Goal: Task Accomplishment & Management: Complete application form

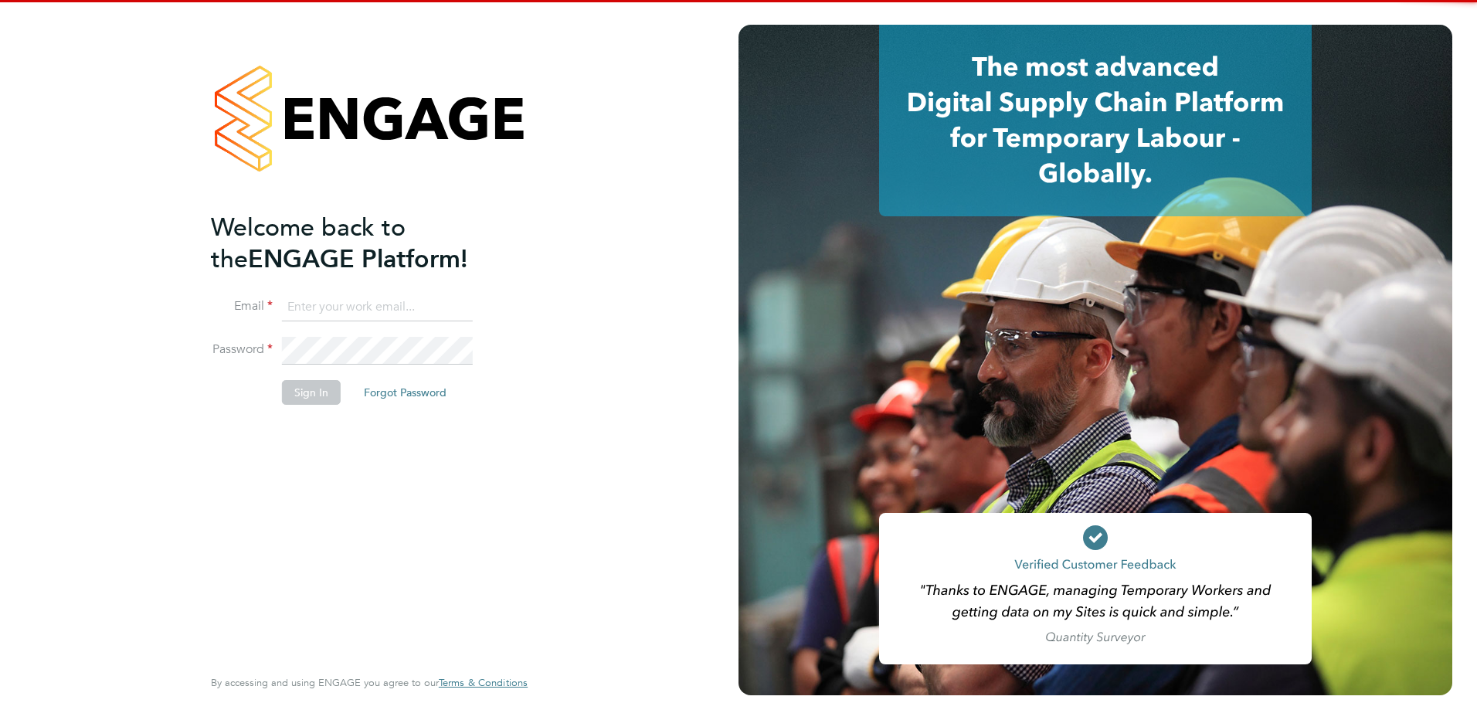
click at [382, 308] on input at bounding box center [377, 308] width 191 height 28
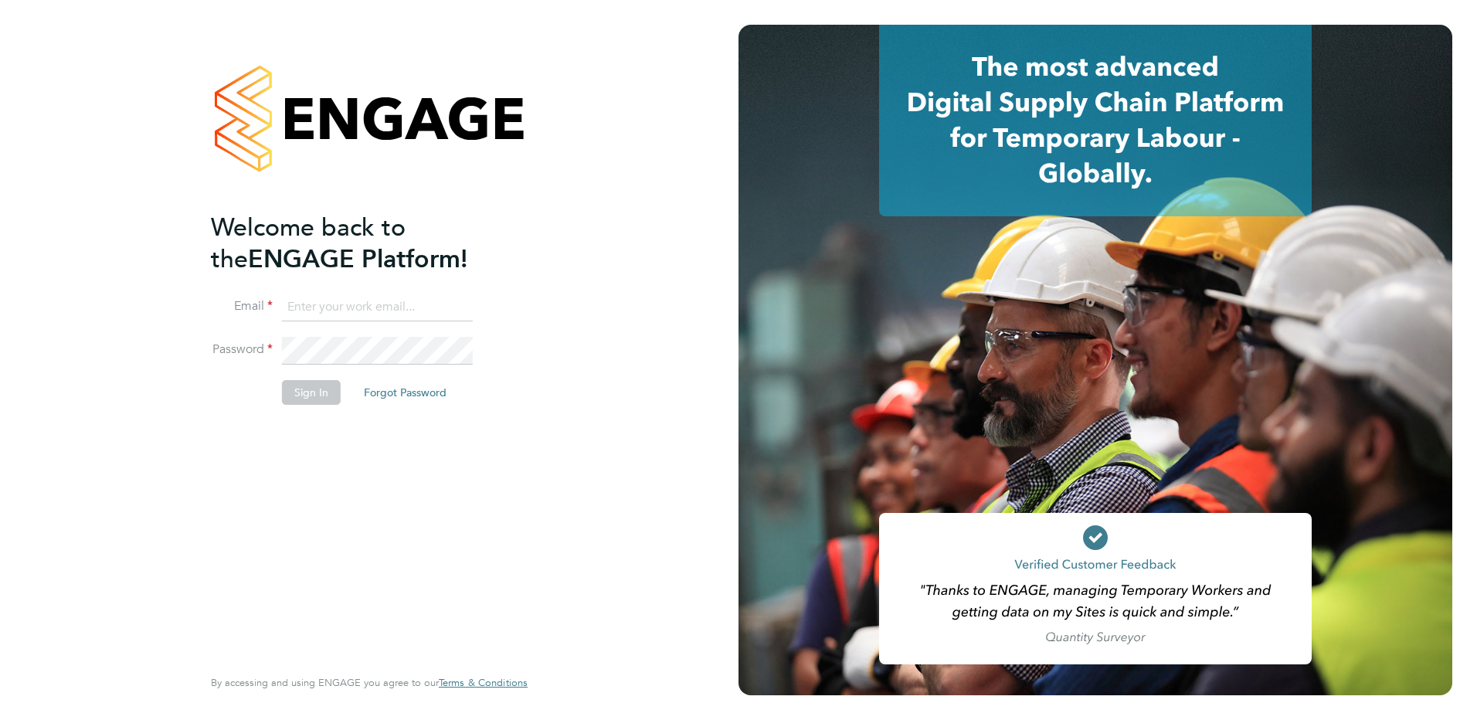
type input "sue.gaffney@prsjobs.com"
click at [307, 385] on button "Sign In" at bounding box center [311, 392] width 59 height 25
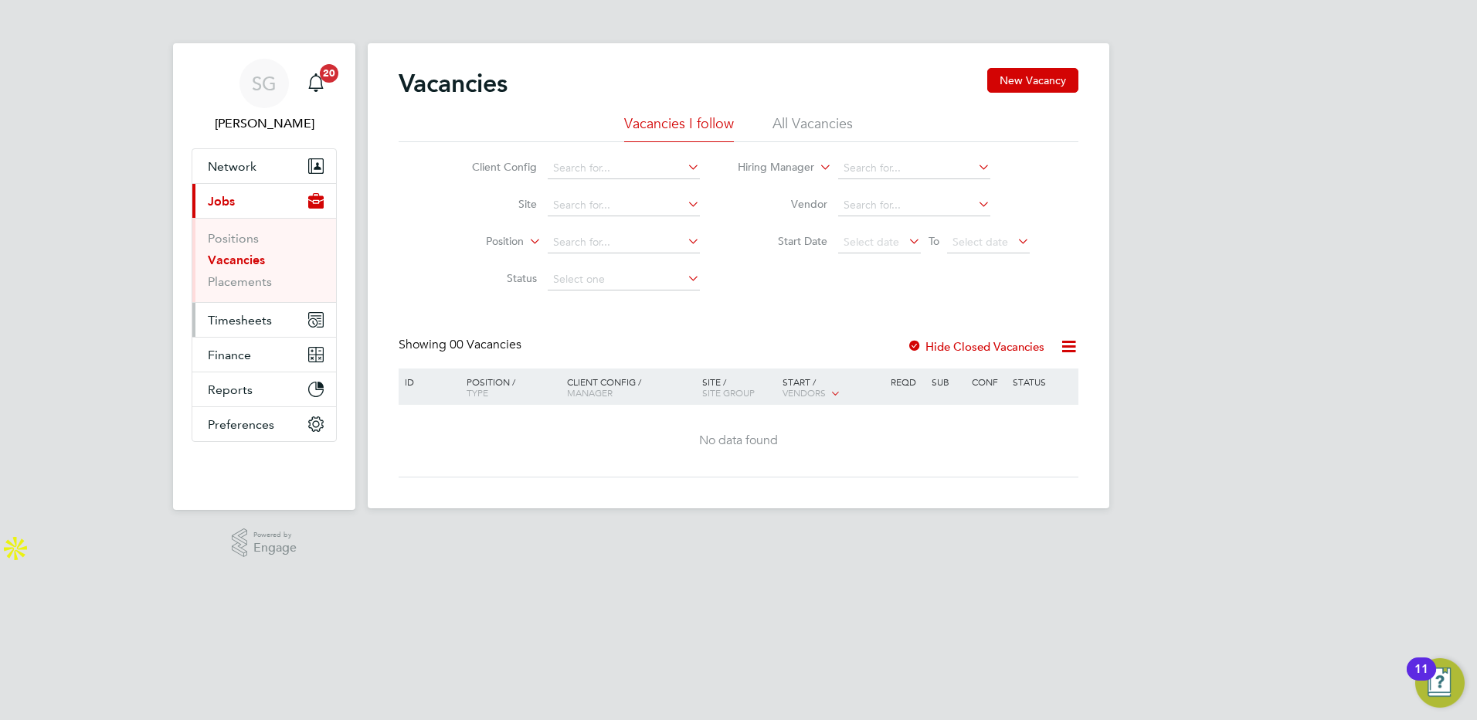
click at [246, 323] on span "Timesheets" at bounding box center [240, 320] width 64 height 15
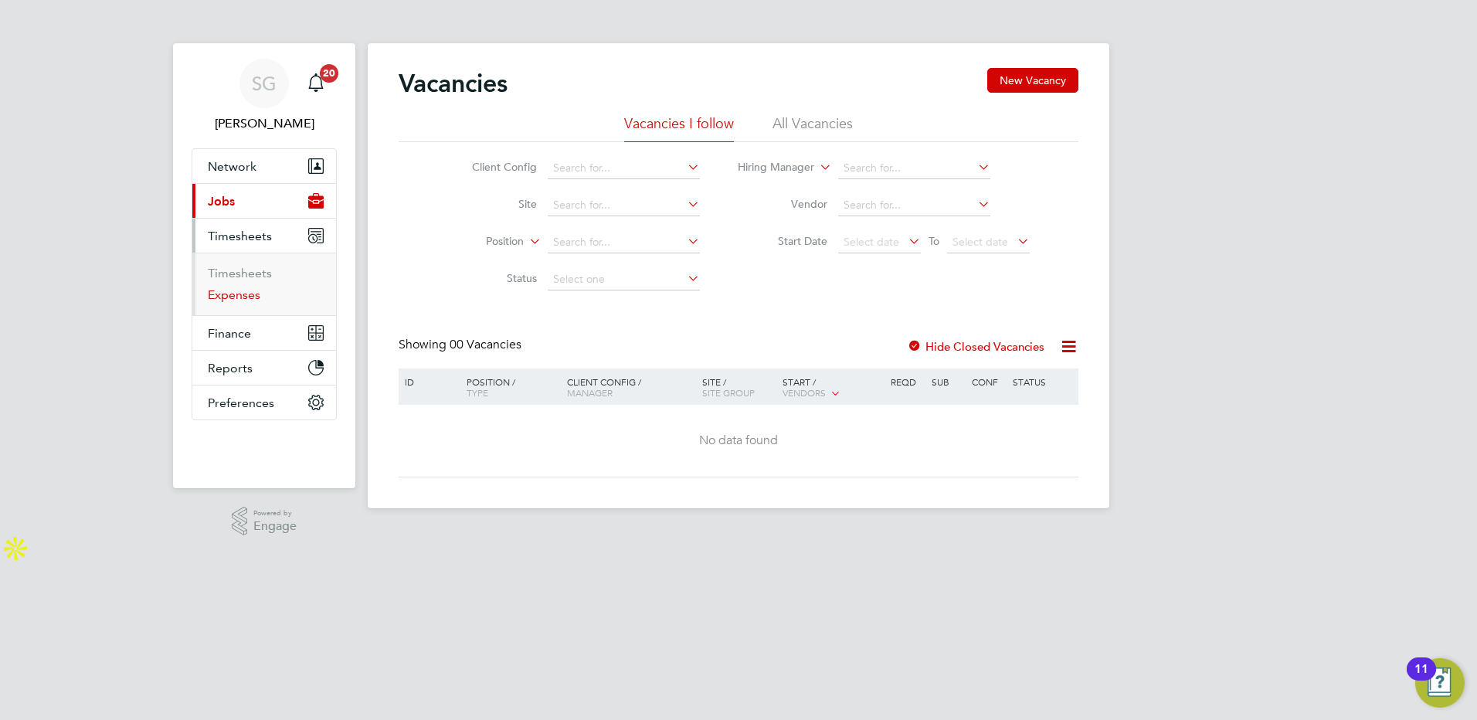
click at [234, 298] on link "Expenses" at bounding box center [234, 294] width 53 height 15
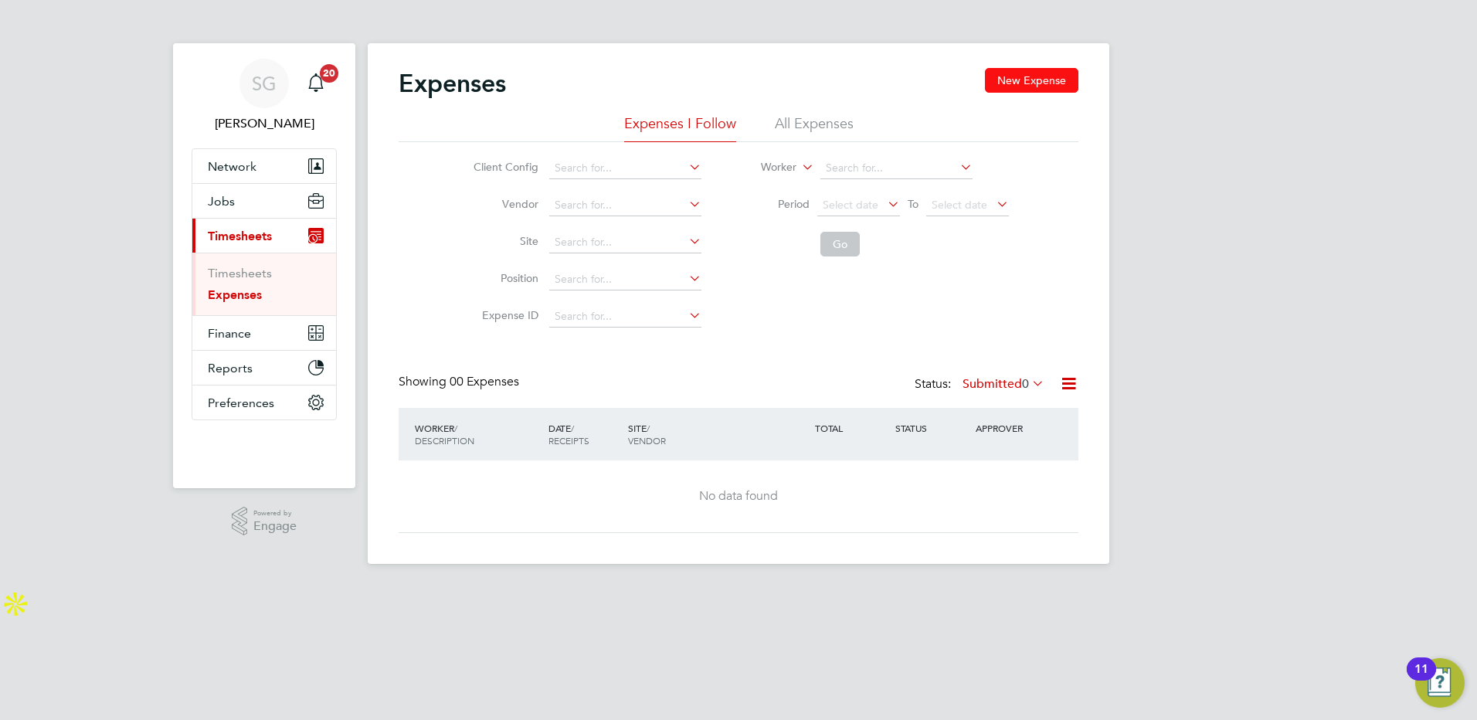
click at [1016, 81] on button "New Expense" at bounding box center [1031, 80] width 93 height 25
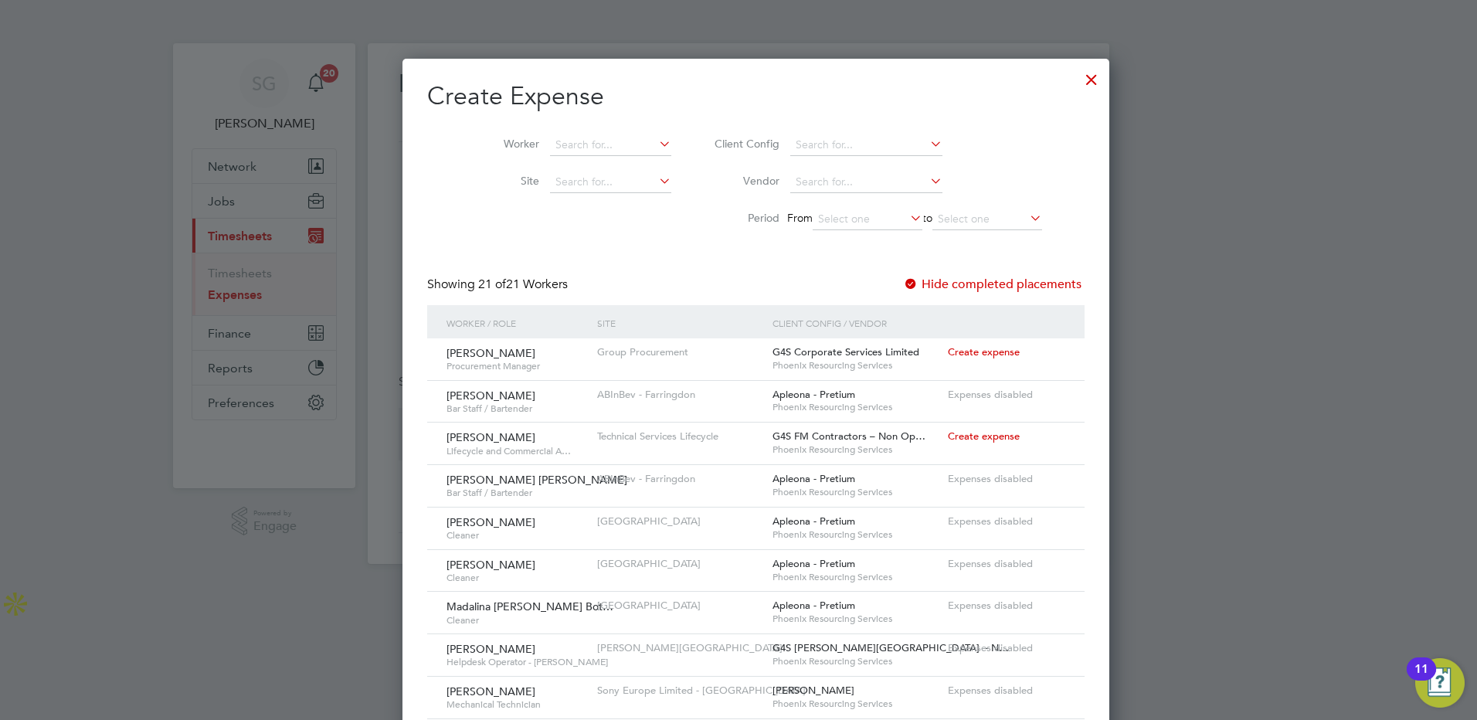
click at [580, 133] on li "Worker" at bounding box center [570, 145] width 240 height 37
click at [563, 147] on input at bounding box center [610, 145] width 121 height 22
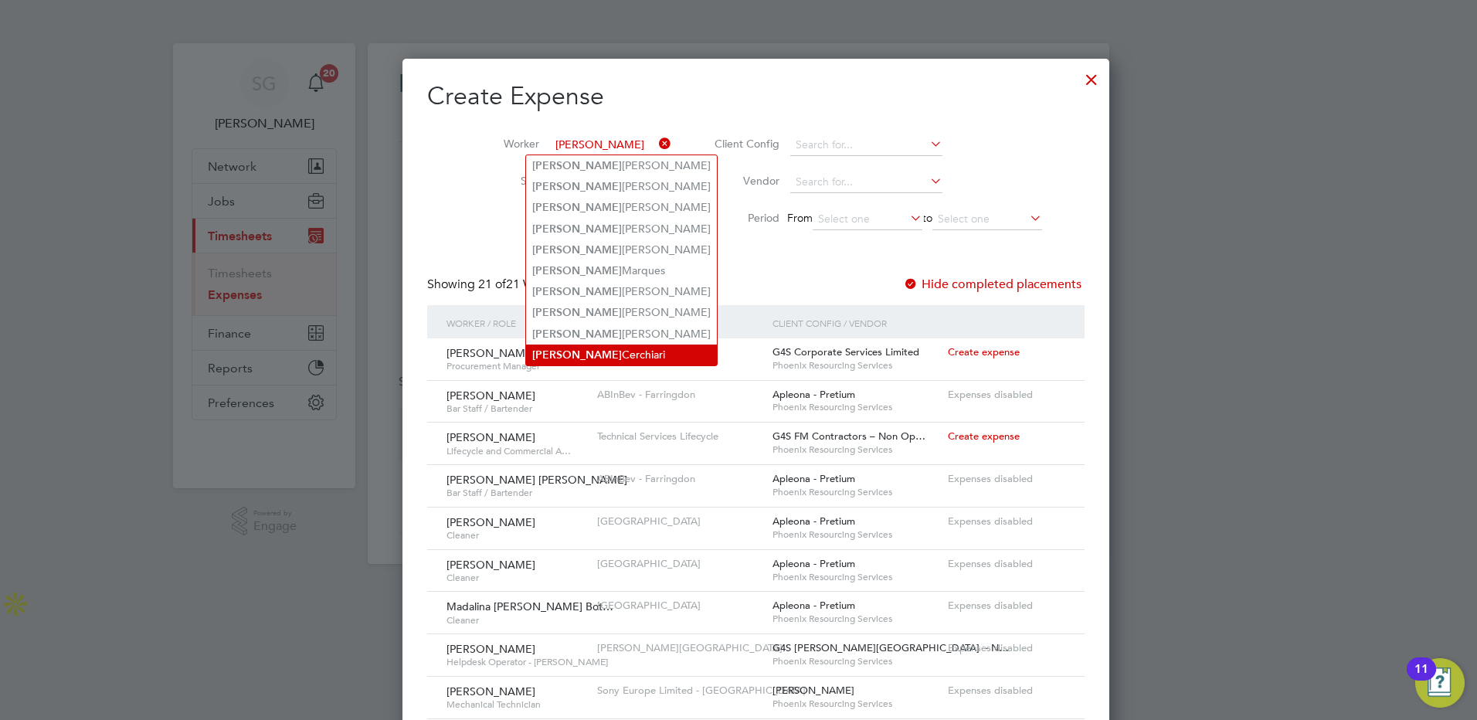
click at [568, 345] on li "[PERSON_NAME]" at bounding box center [621, 355] width 191 height 21
type input "[PERSON_NAME]"
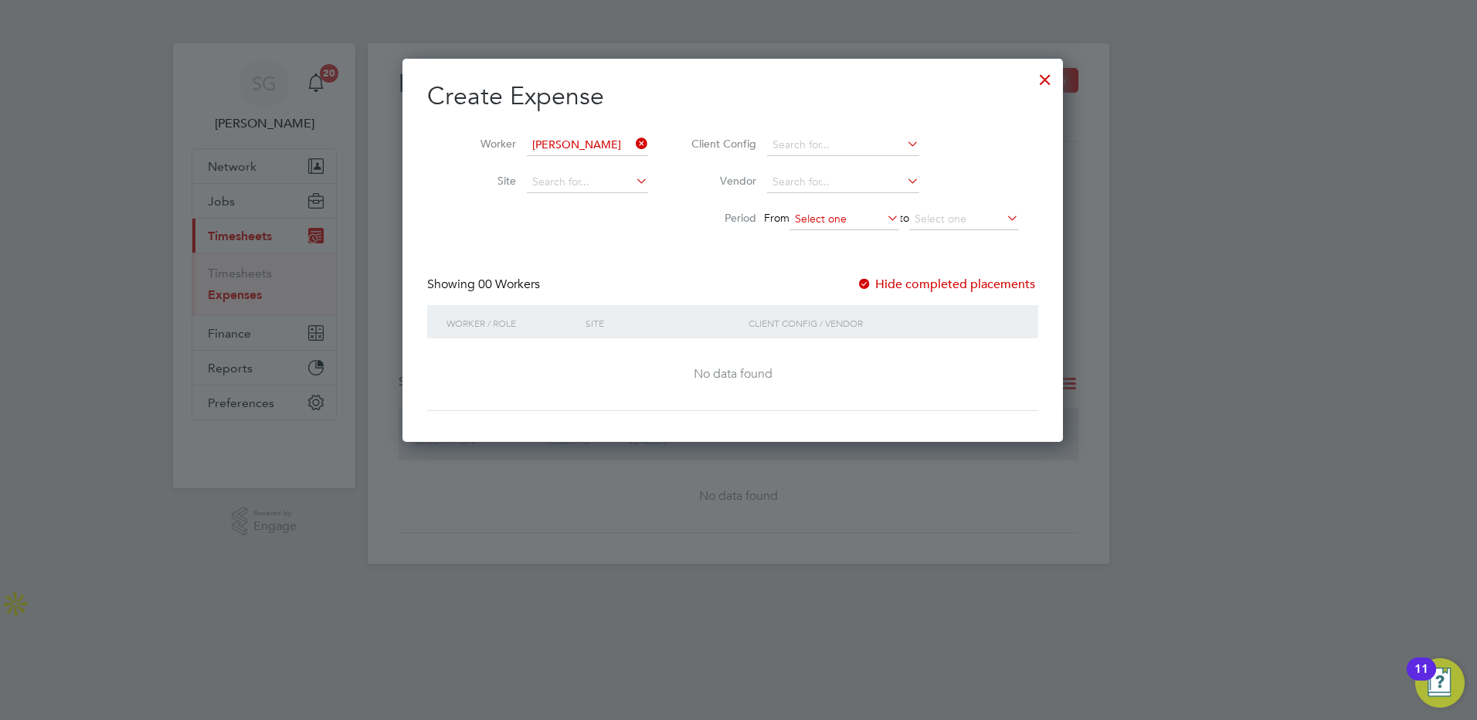
click at [843, 216] on input at bounding box center [845, 220] width 110 height 22
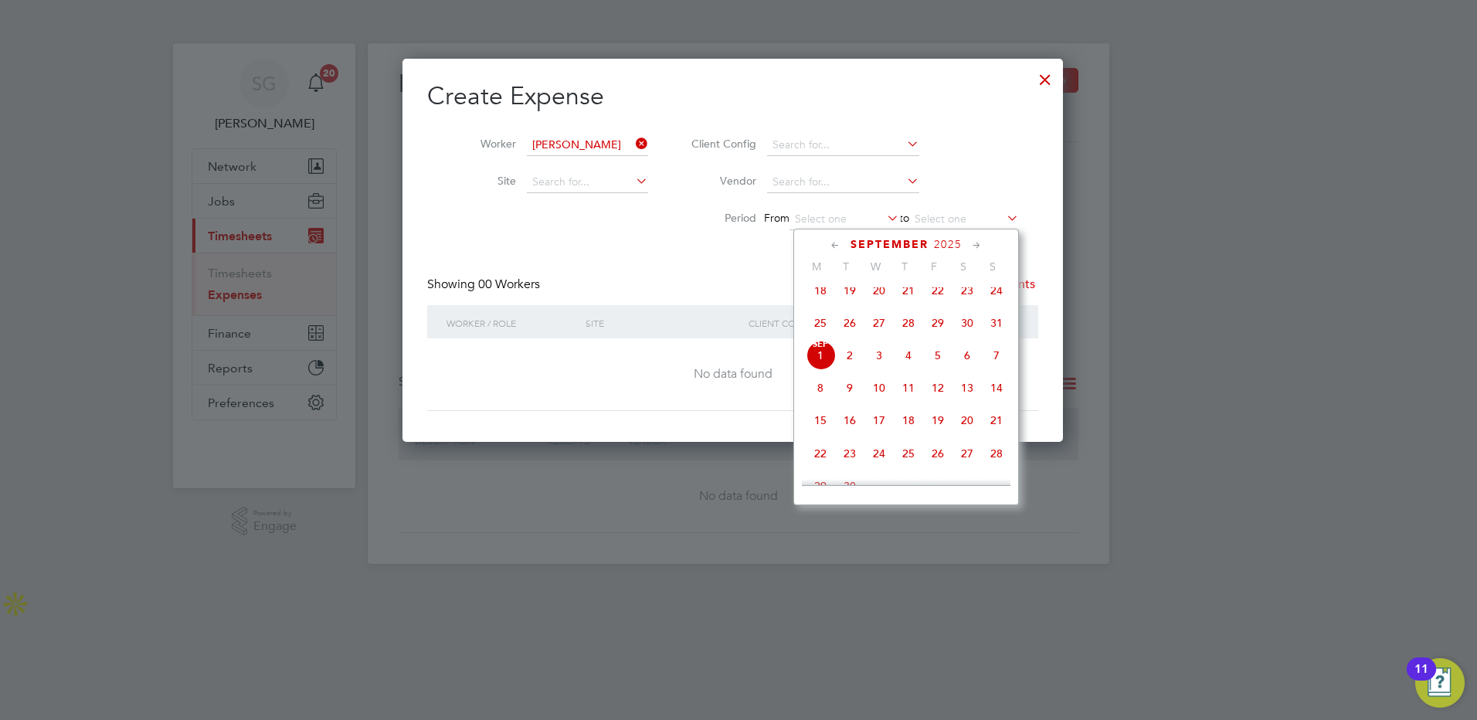
click at [935, 331] on span "29" at bounding box center [937, 322] width 29 height 29
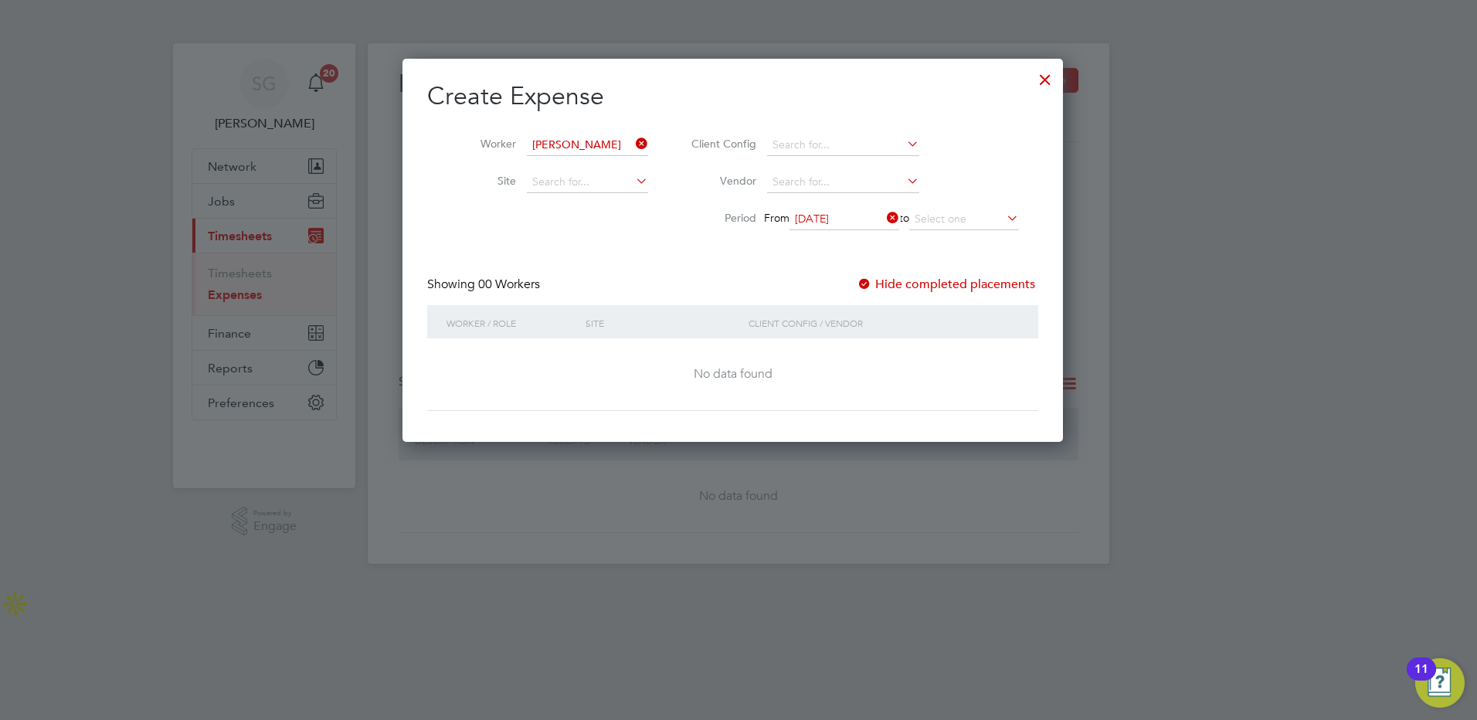
click at [849, 219] on input "[DATE]" at bounding box center [845, 220] width 110 height 22
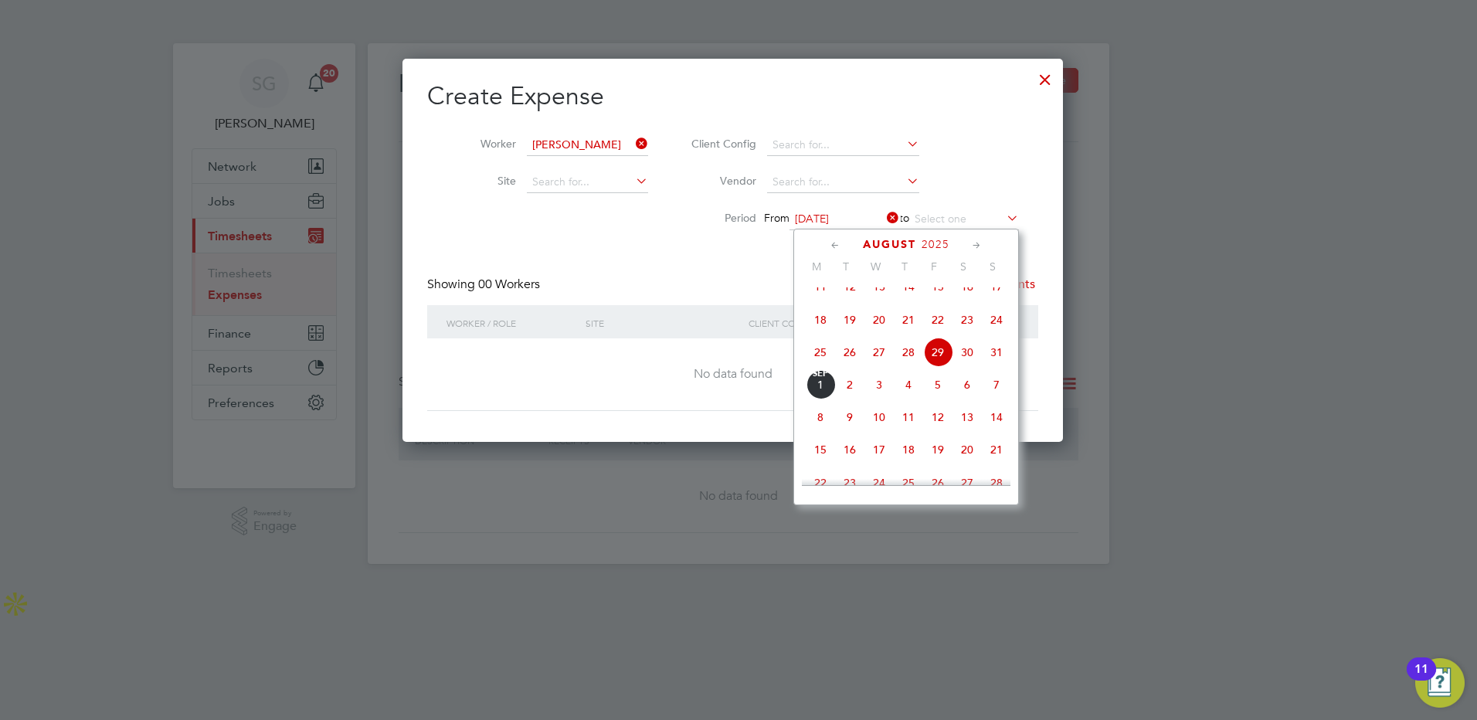
click at [817, 365] on span "25" at bounding box center [820, 352] width 29 height 29
type input "[DATE]"
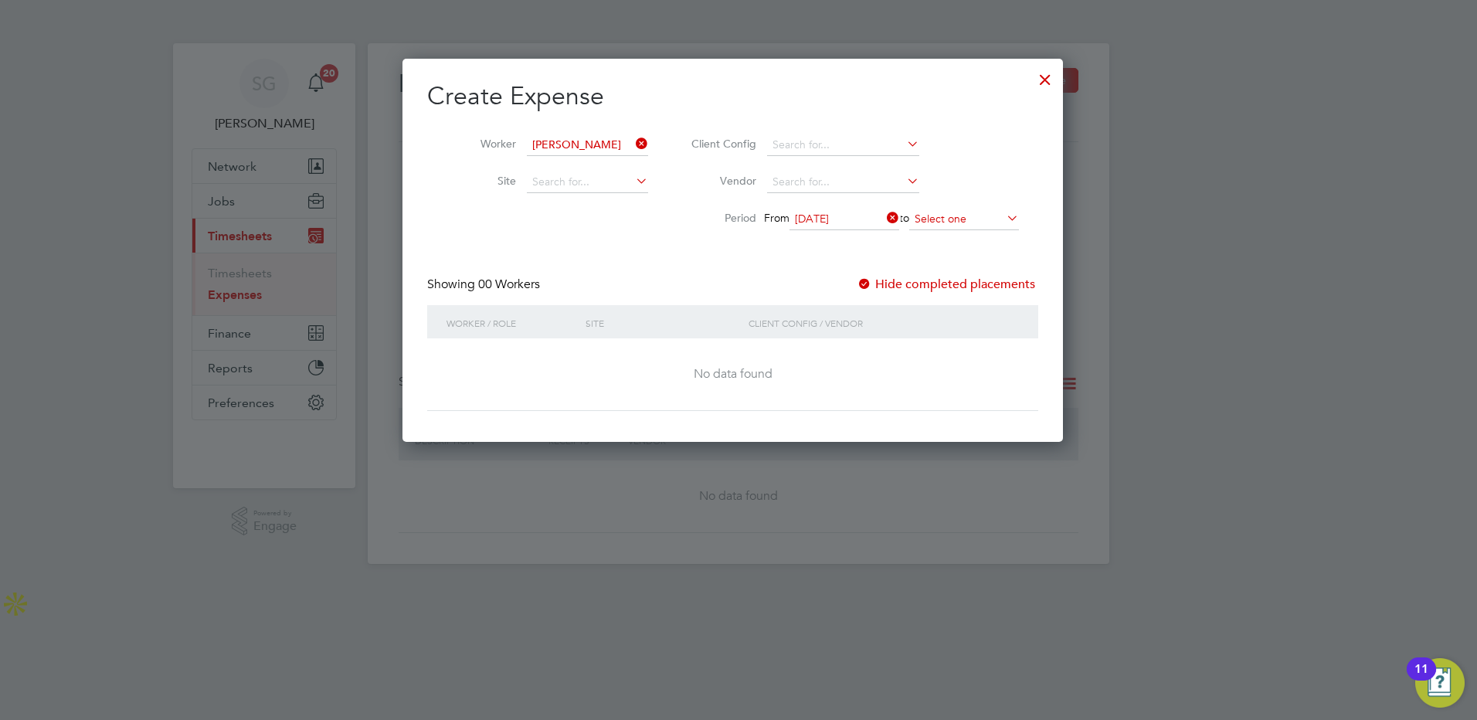
click at [983, 219] on input at bounding box center [964, 220] width 110 height 22
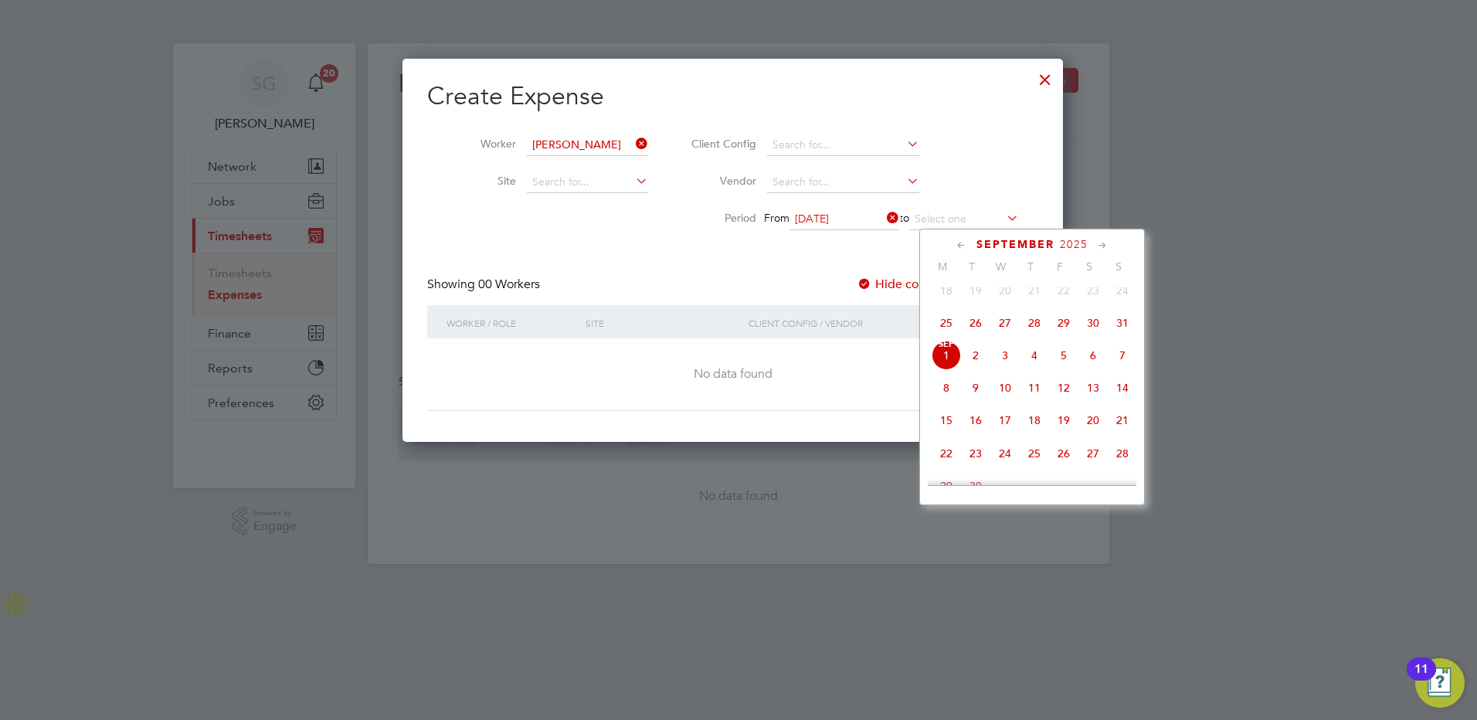
click at [1064, 334] on span "29" at bounding box center [1063, 322] width 29 height 29
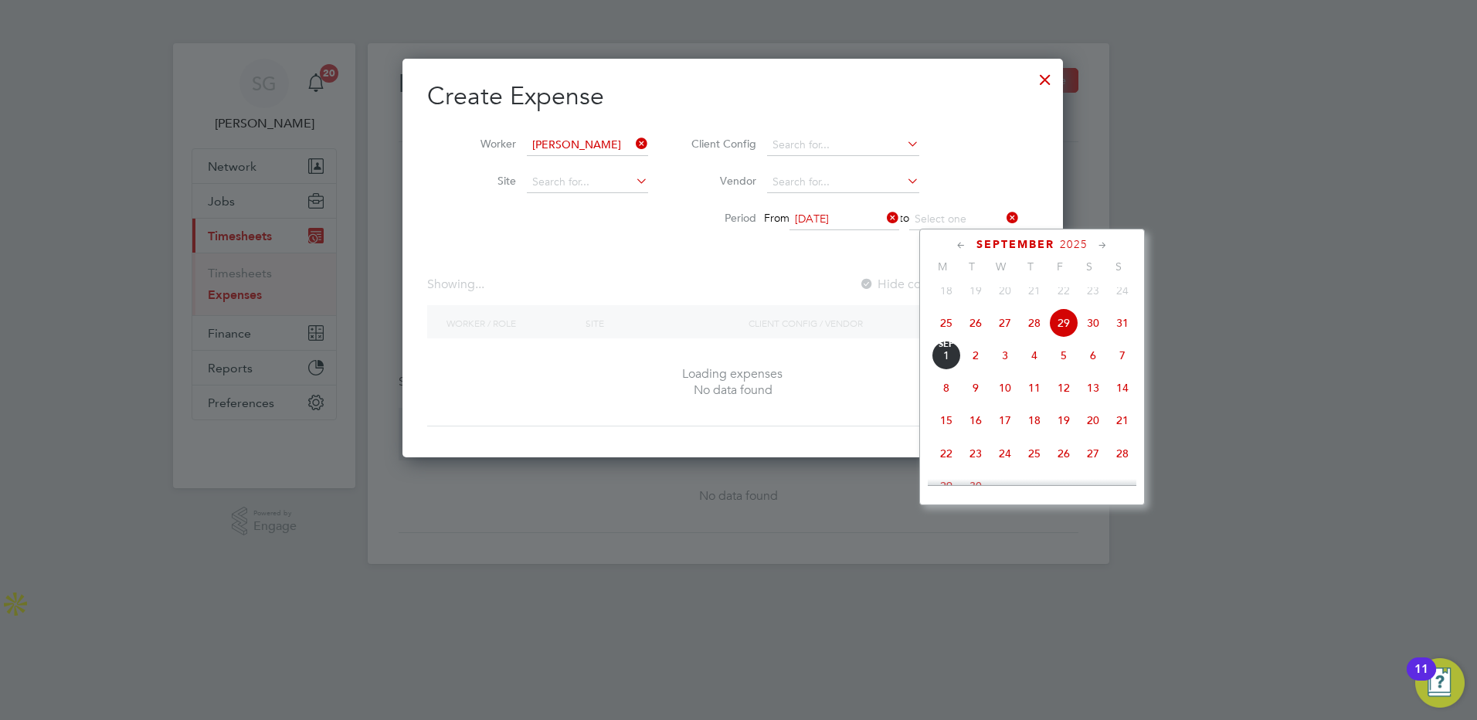
type input "[DATE]"
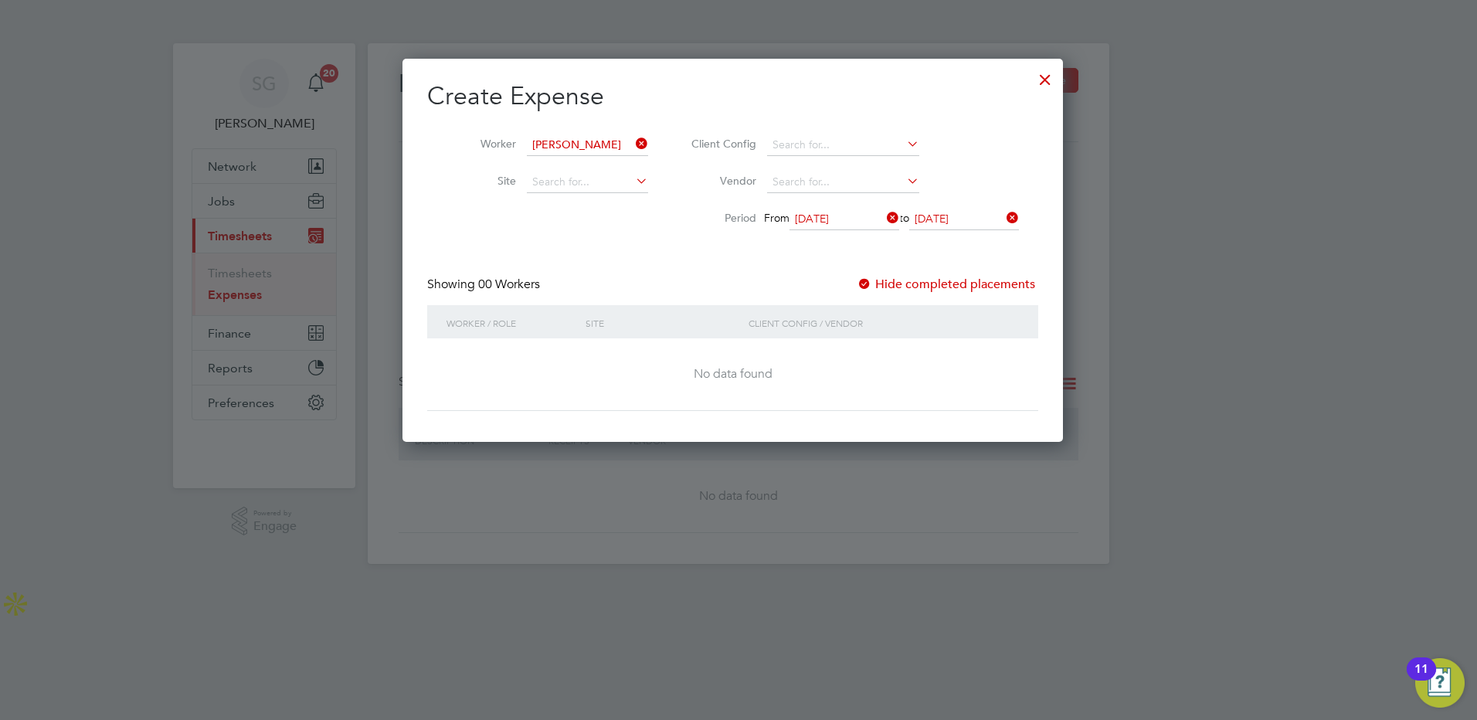
click at [872, 285] on div at bounding box center [864, 284] width 15 height 15
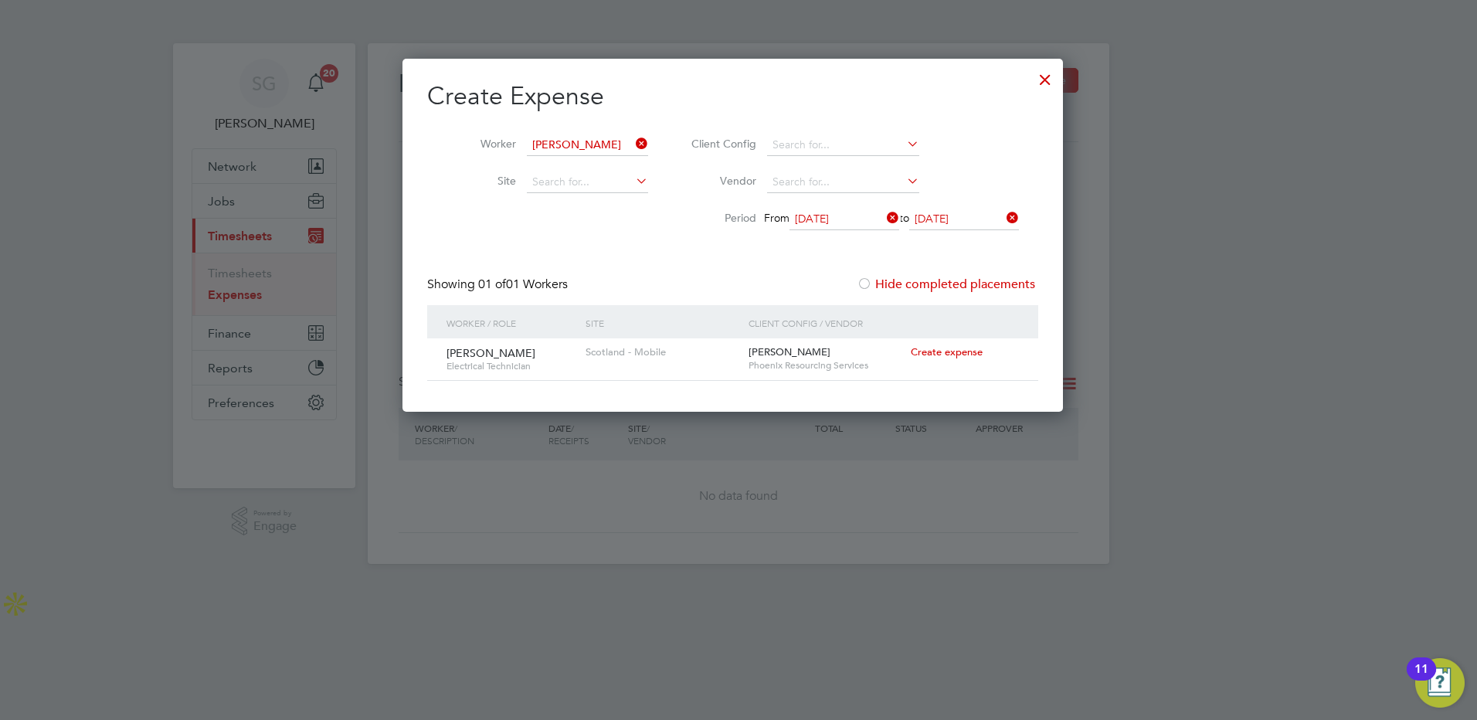
click at [955, 353] on span "Create expense" at bounding box center [947, 351] width 72 height 13
type input "[PERSON_NAME]"
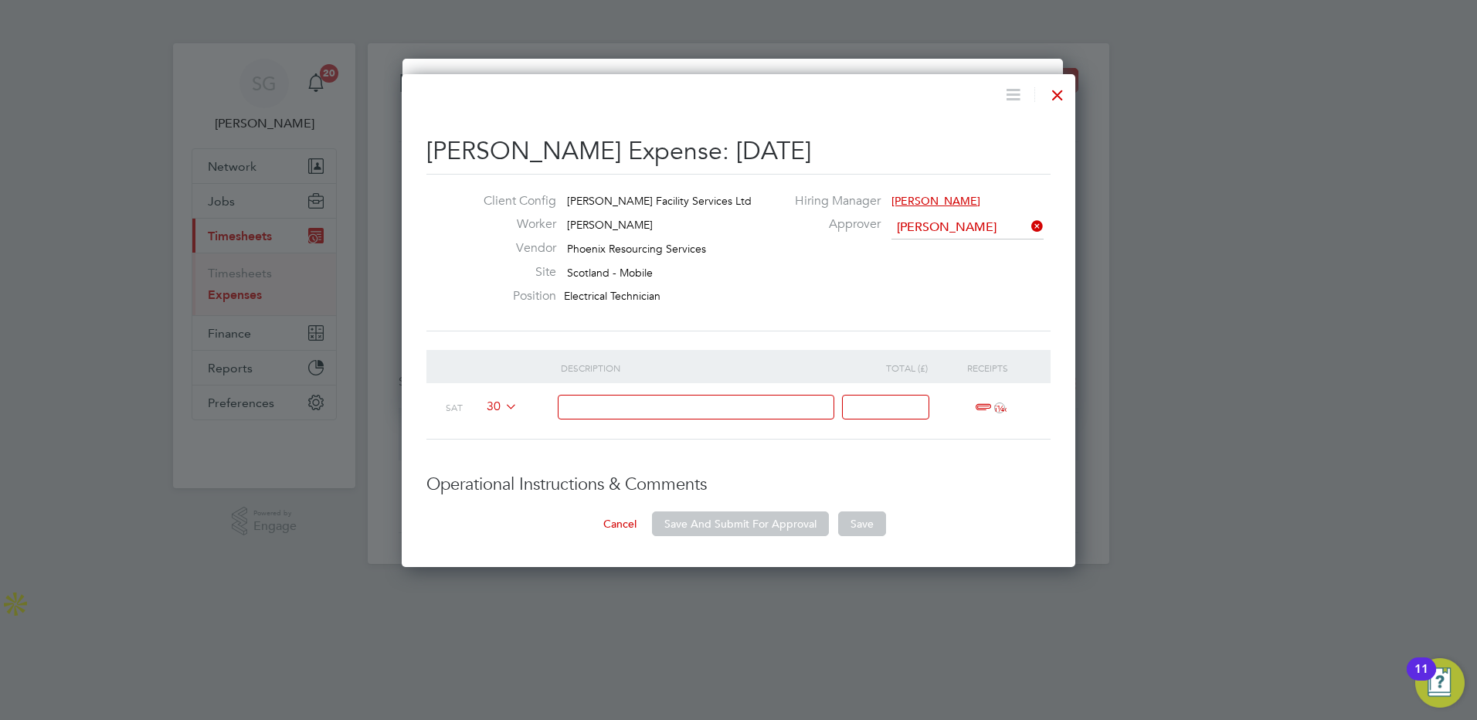
click at [502, 405] on icon at bounding box center [502, 406] width 0 height 12
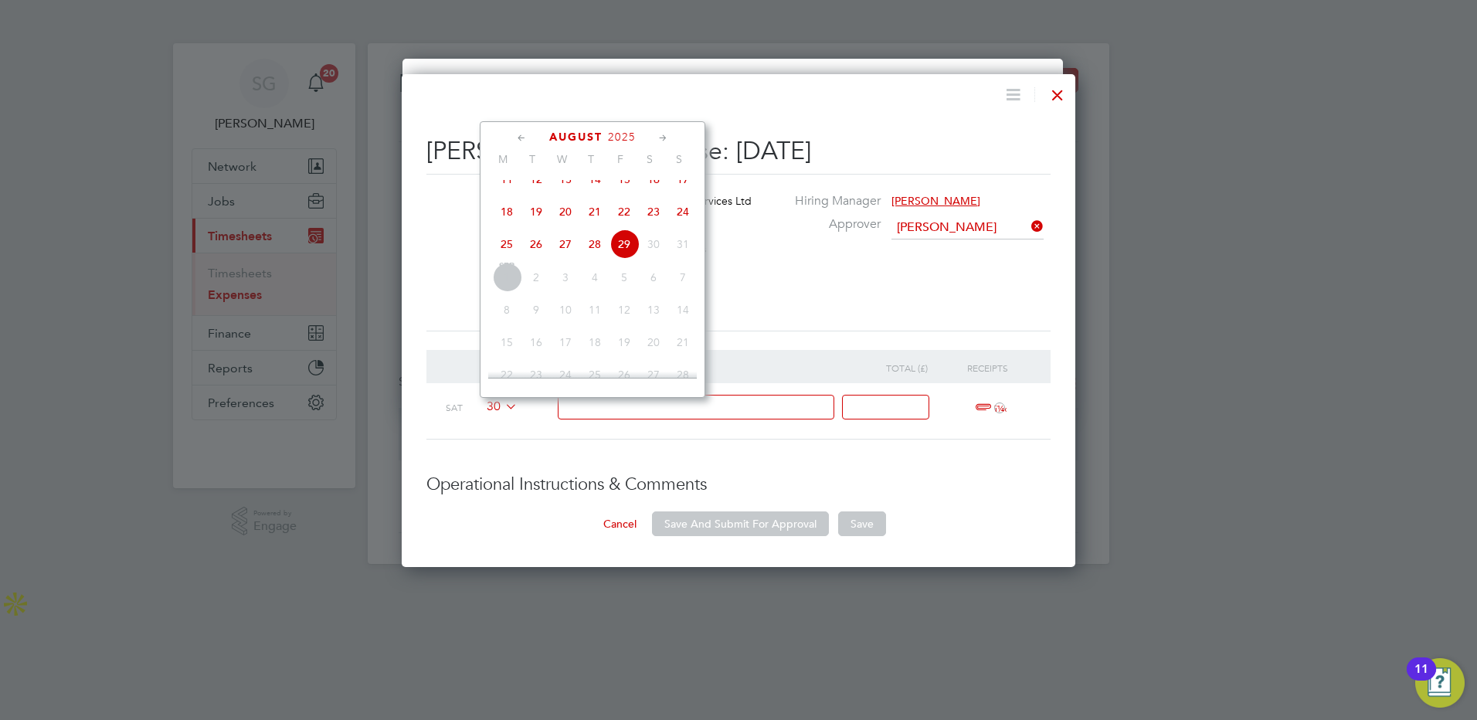
click at [624, 255] on span "29" at bounding box center [624, 243] width 29 height 29
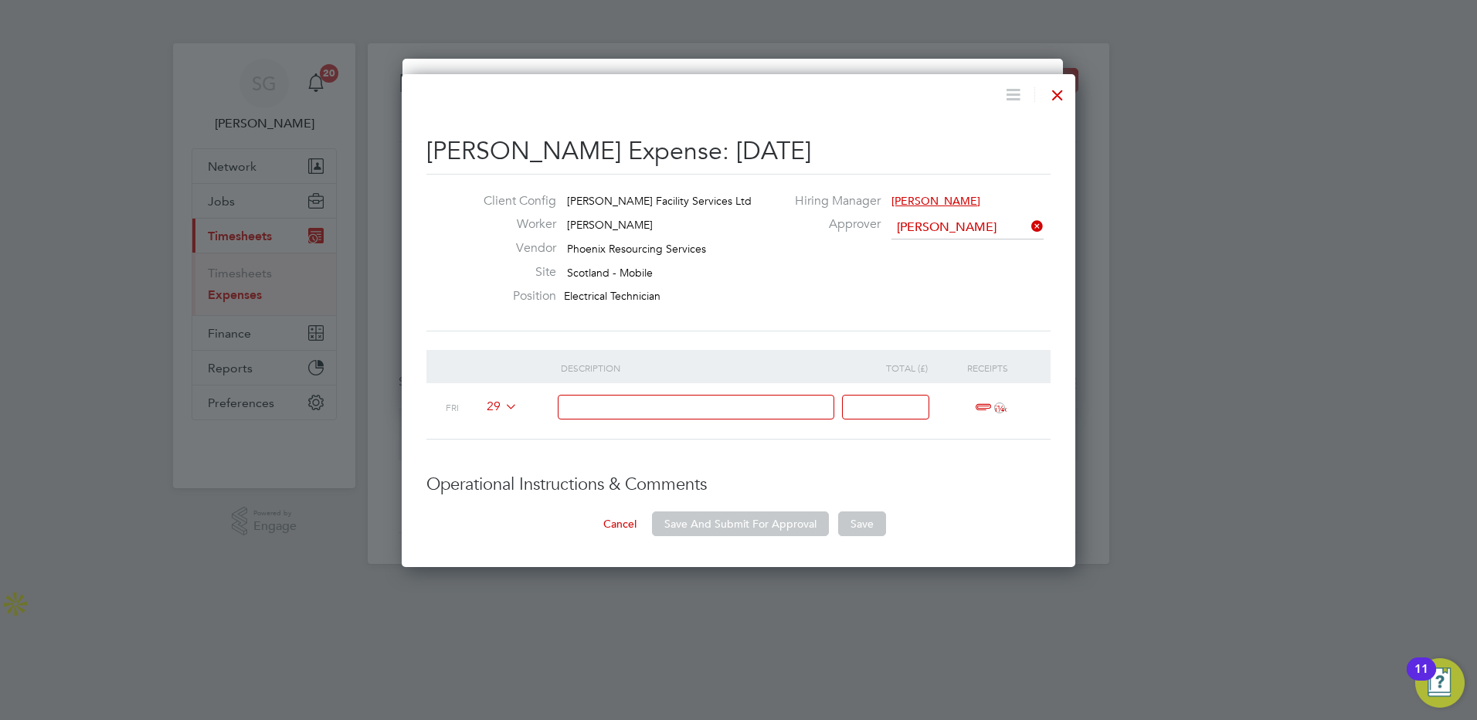
click at [981, 409] on span "ï¼‹" at bounding box center [988, 408] width 34 height 19
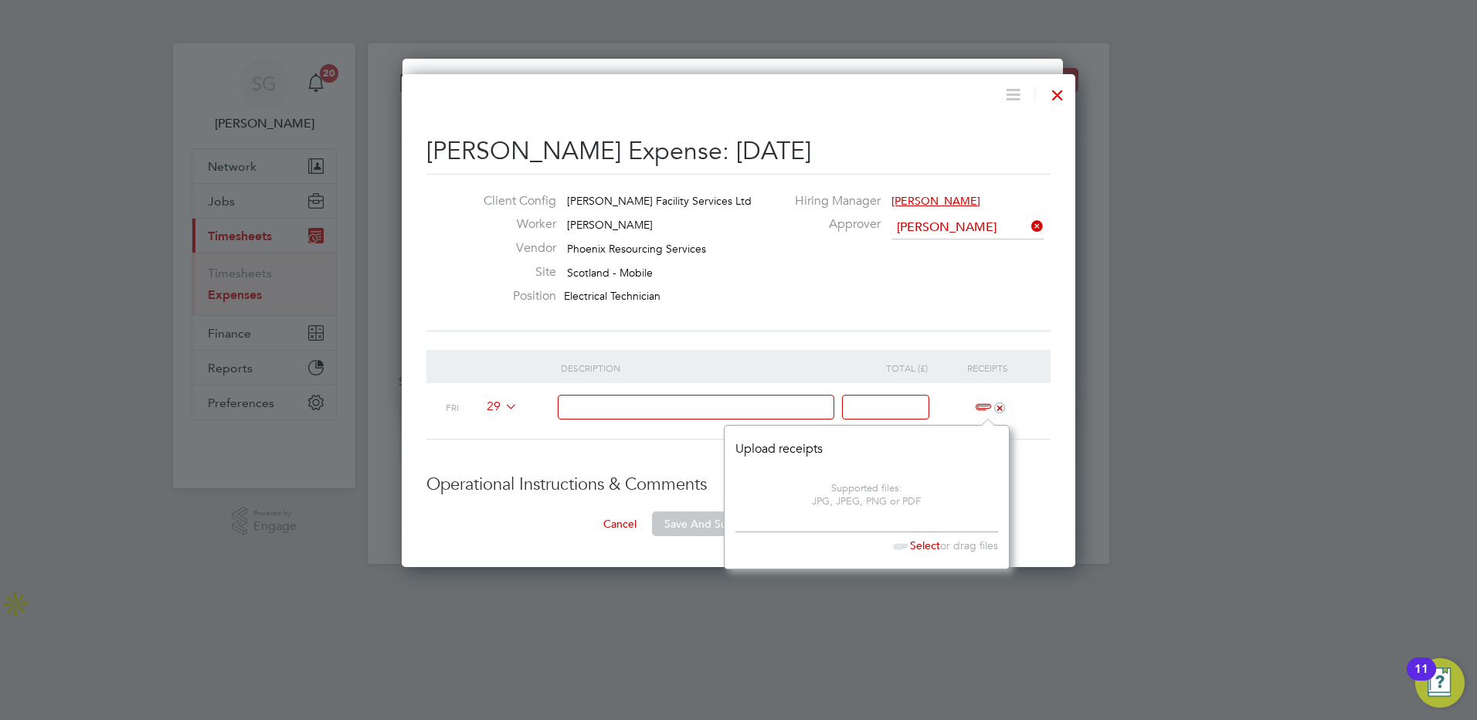
click at [925, 547] on span "Select" at bounding box center [913, 546] width 53 height 14
click at [583, 409] on input at bounding box center [696, 407] width 277 height 25
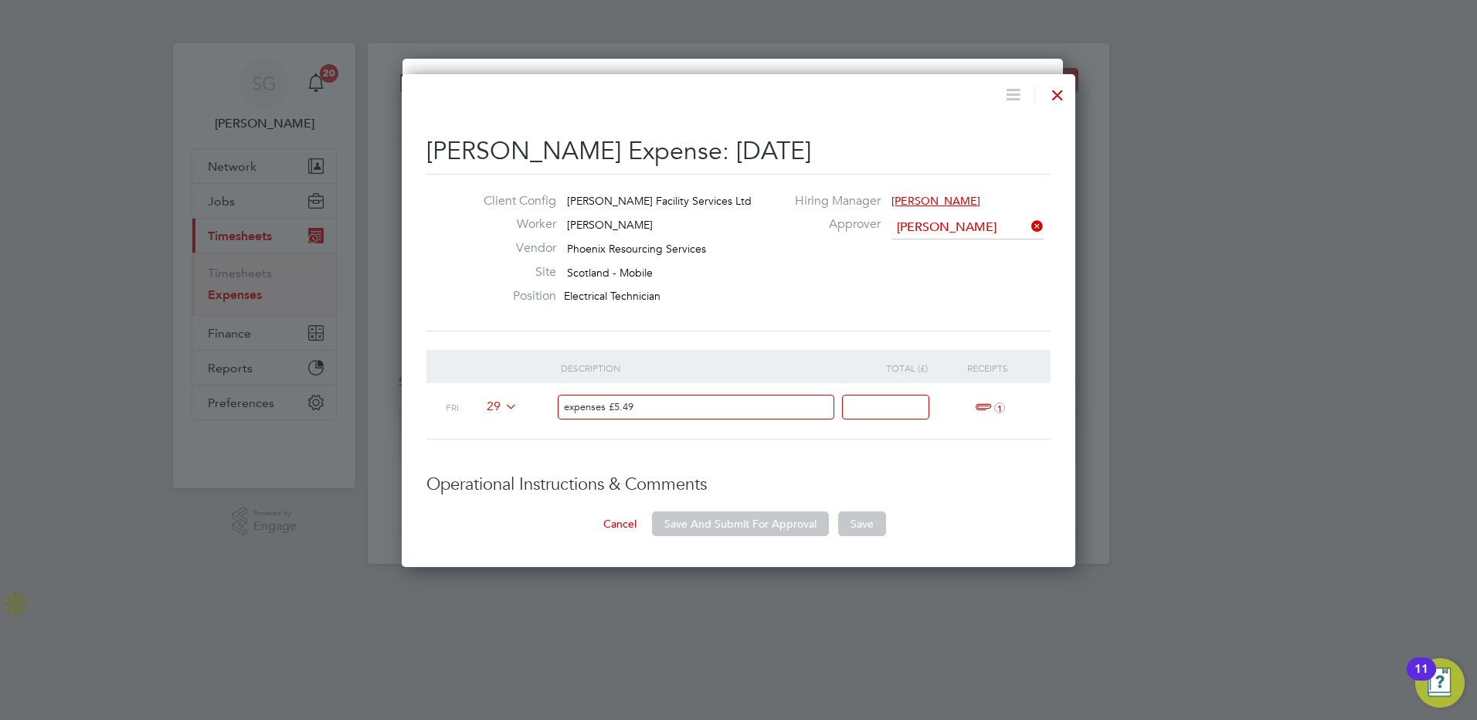
type input "expenses £5.49"
click at [879, 405] on input at bounding box center [885, 407] width 87 height 25
type input "5.49"
click at [984, 406] on span "1" at bounding box center [988, 408] width 34 height 19
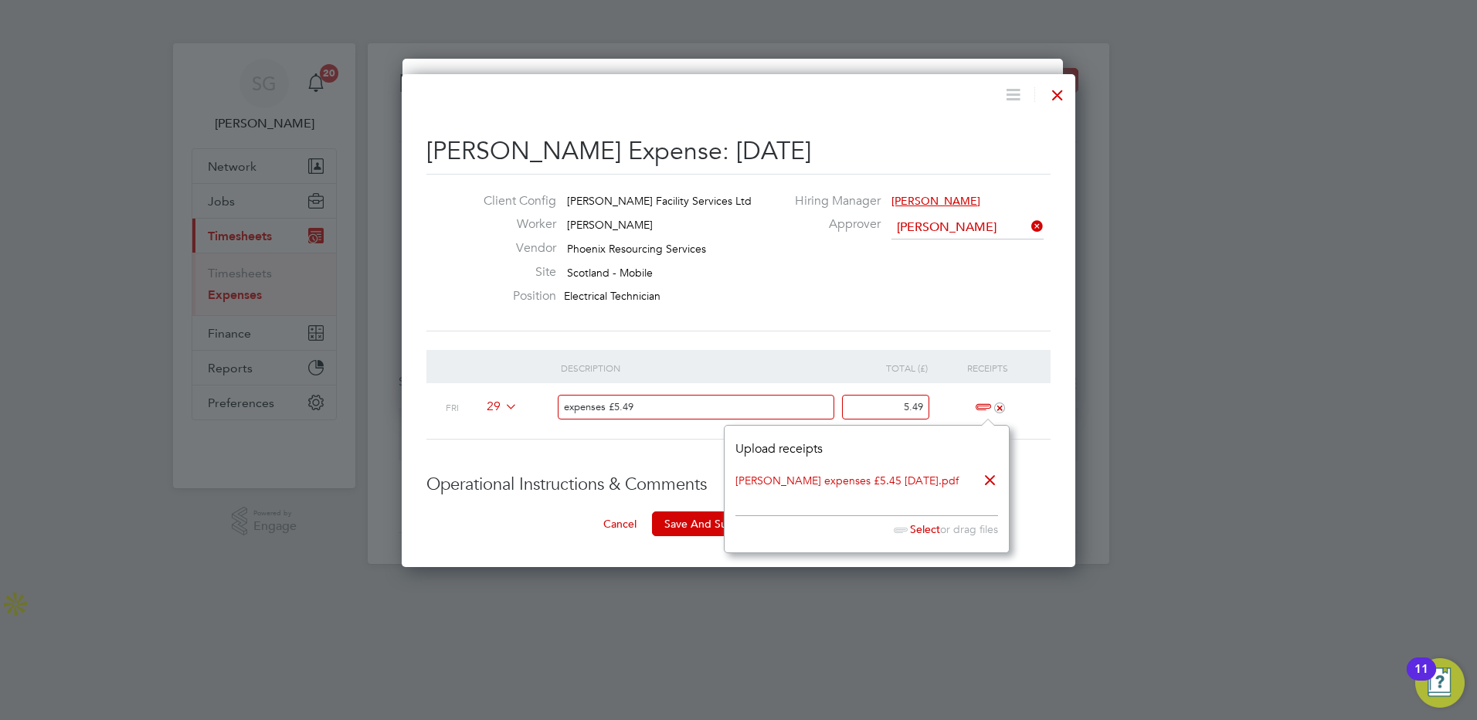
click at [637, 434] on div "expenses £5.49" at bounding box center [703, 411] width 285 height 56
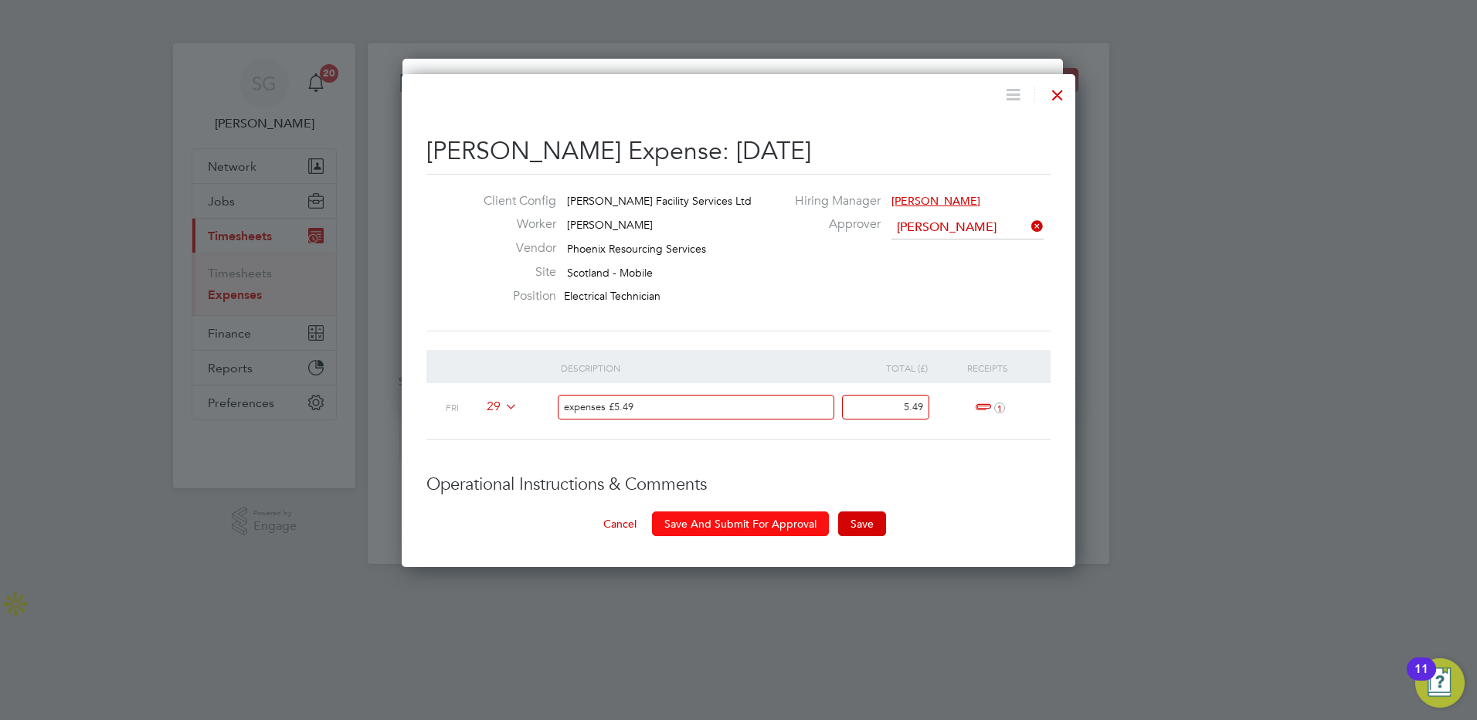
click at [737, 525] on button "Save And Submit For Approval" at bounding box center [740, 524] width 177 height 25
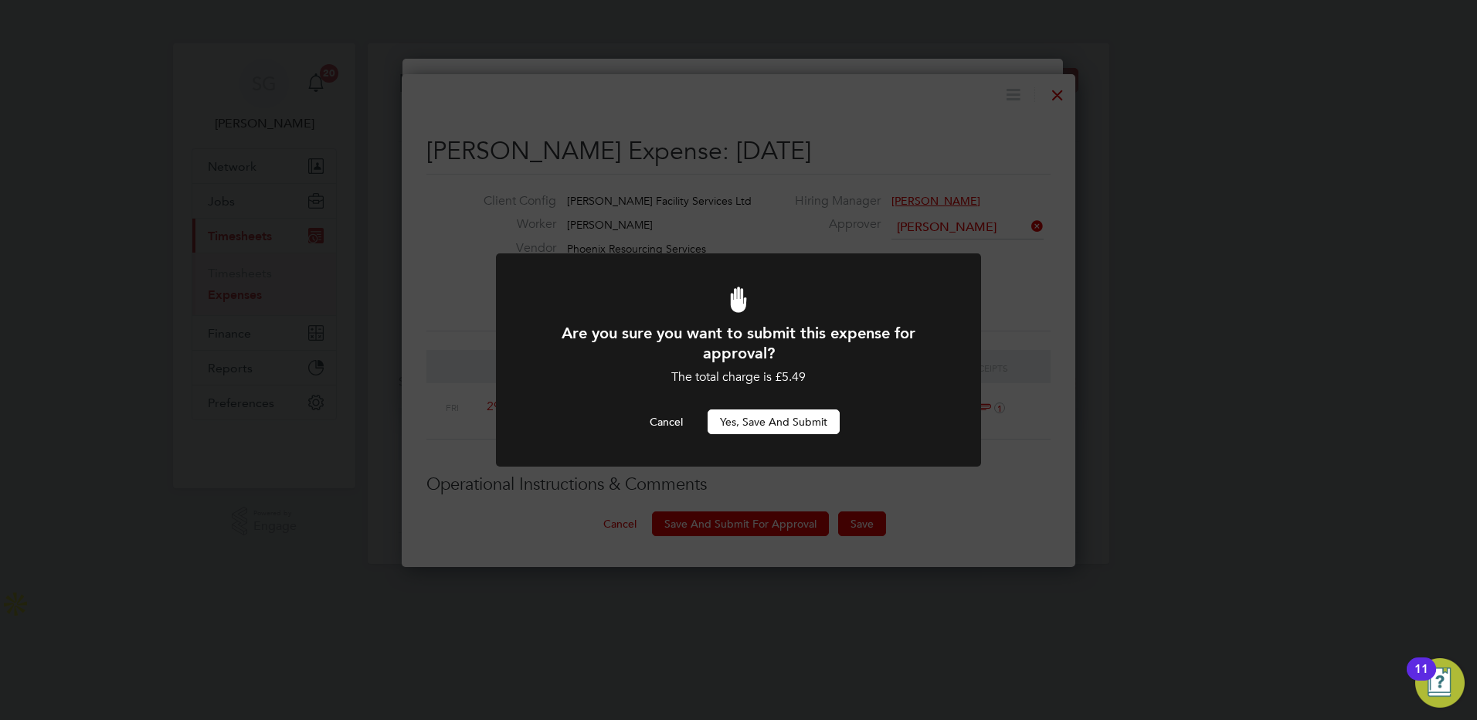
click at [762, 425] on button "Yes, Save and Submit" at bounding box center [774, 422] width 132 height 25
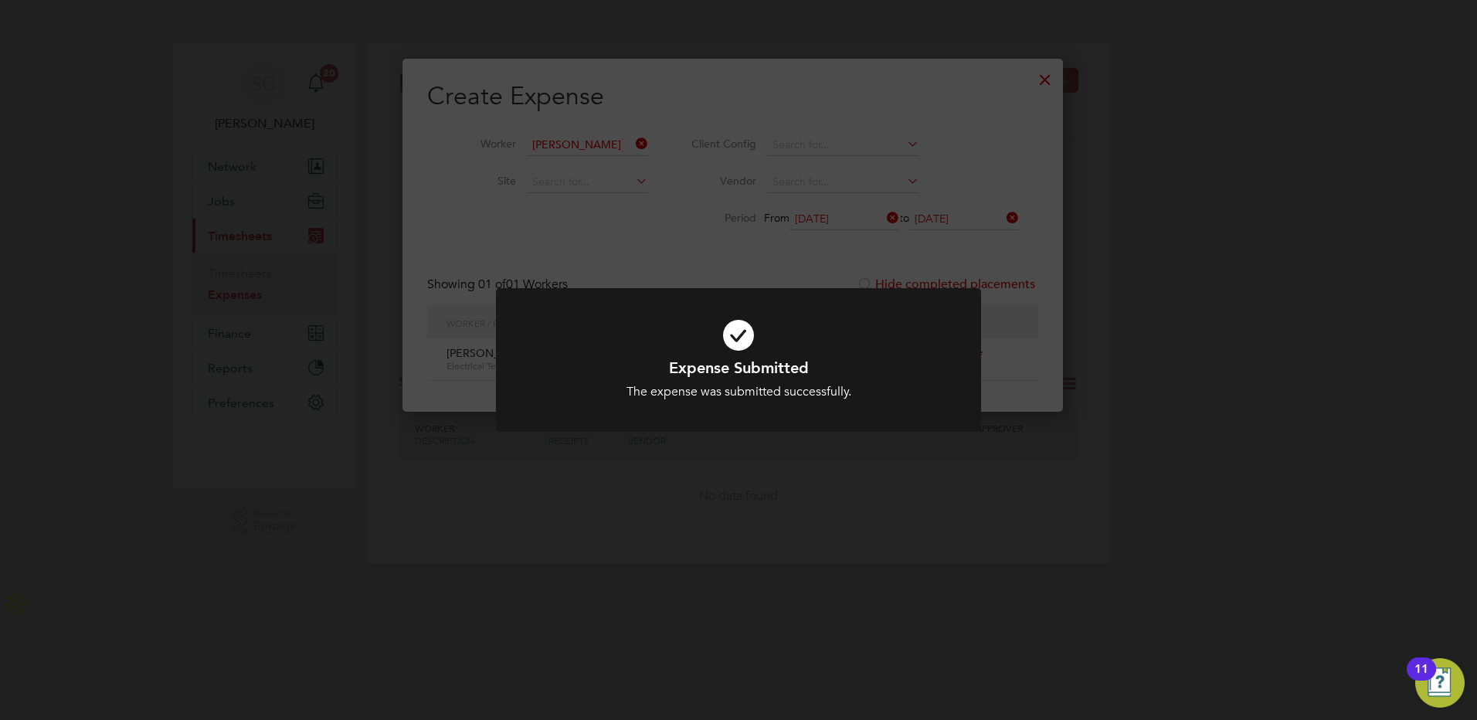
click at [724, 506] on div "Expense Submitted The expense was submitted successfully. Cancel Okay" at bounding box center [738, 360] width 1477 height 720
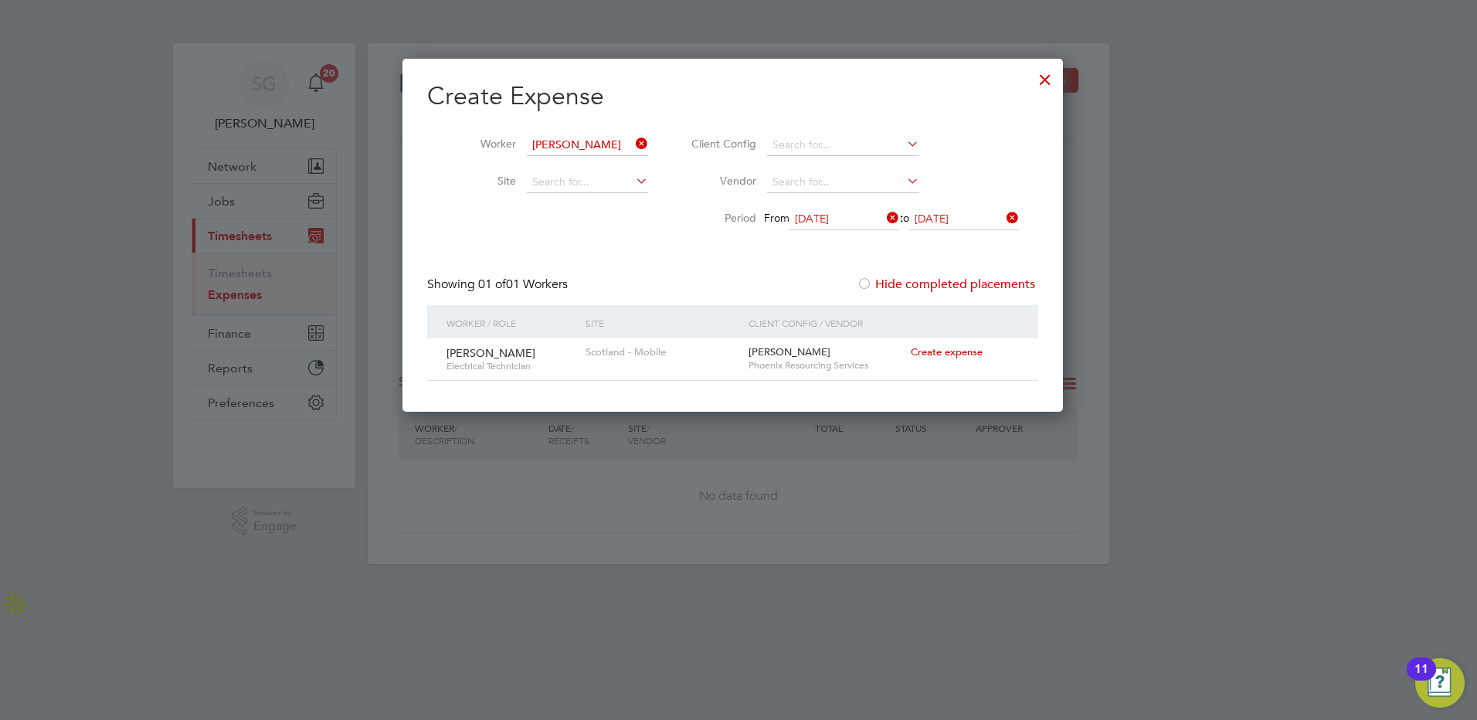
click at [943, 352] on span "Create expense" at bounding box center [947, 351] width 72 height 13
type input "[PERSON_NAME]"
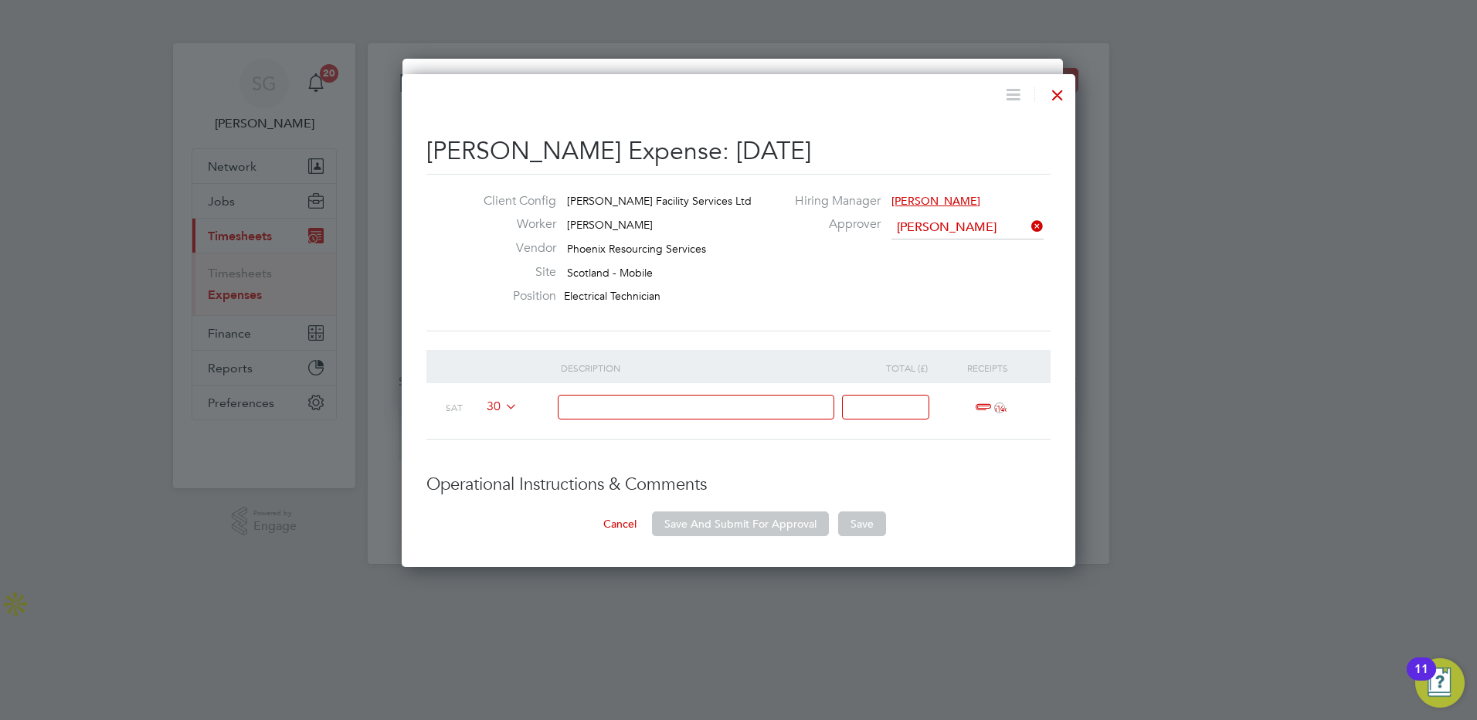
click at [502, 405] on icon at bounding box center [502, 406] width 0 height 12
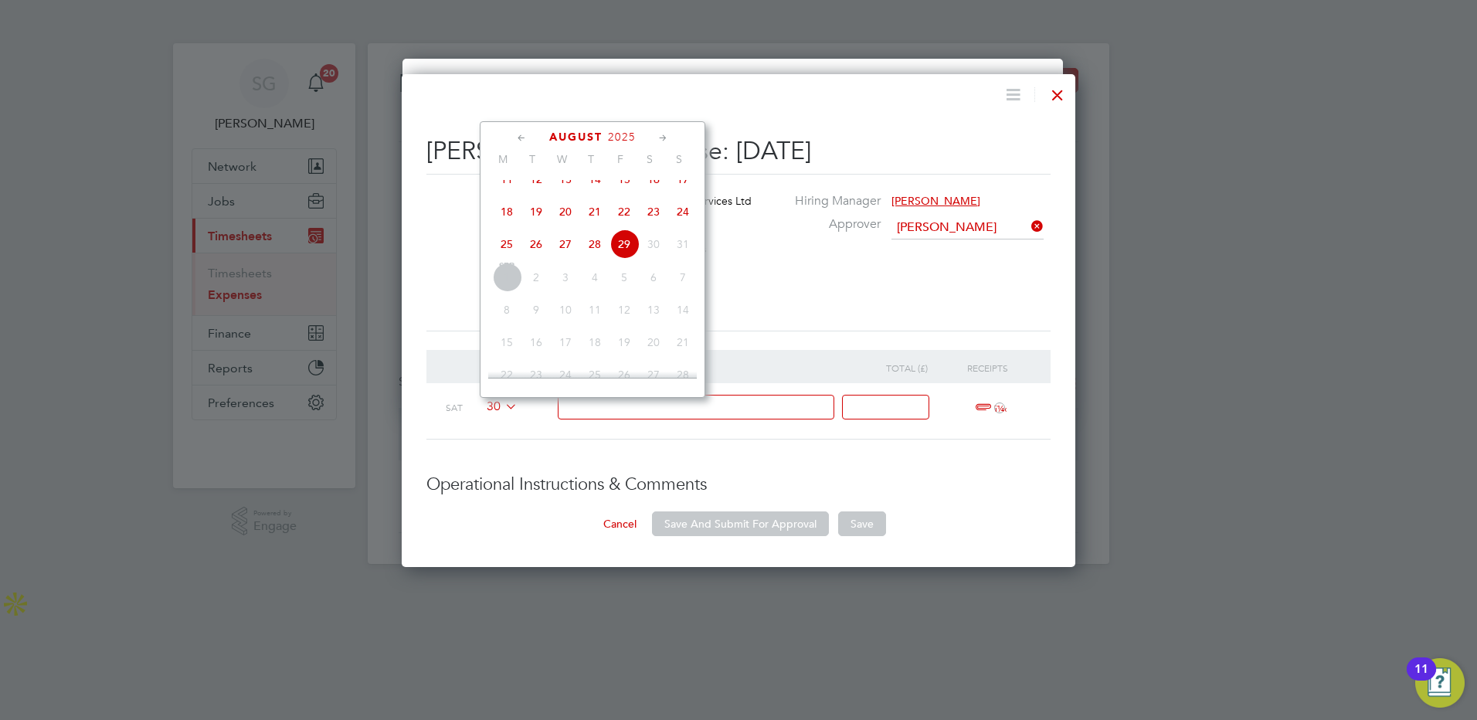
click at [623, 257] on span "29" at bounding box center [624, 243] width 29 height 29
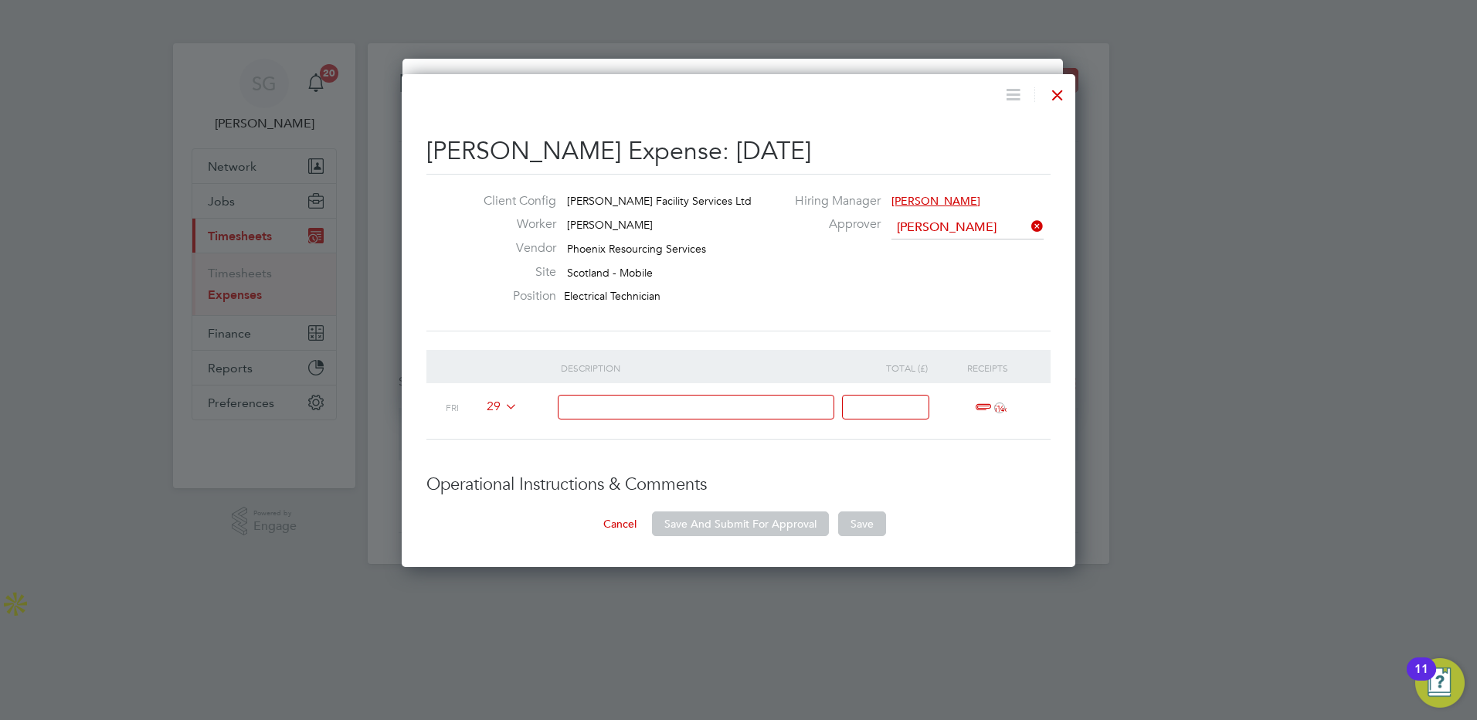
click at [604, 406] on input at bounding box center [696, 407] width 277 height 25
type input "Mileage"
click at [876, 398] on input at bounding box center [885, 407] width 87 height 25
type input "285.30"
click at [977, 406] on span "ï¼‹" at bounding box center [988, 408] width 34 height 19
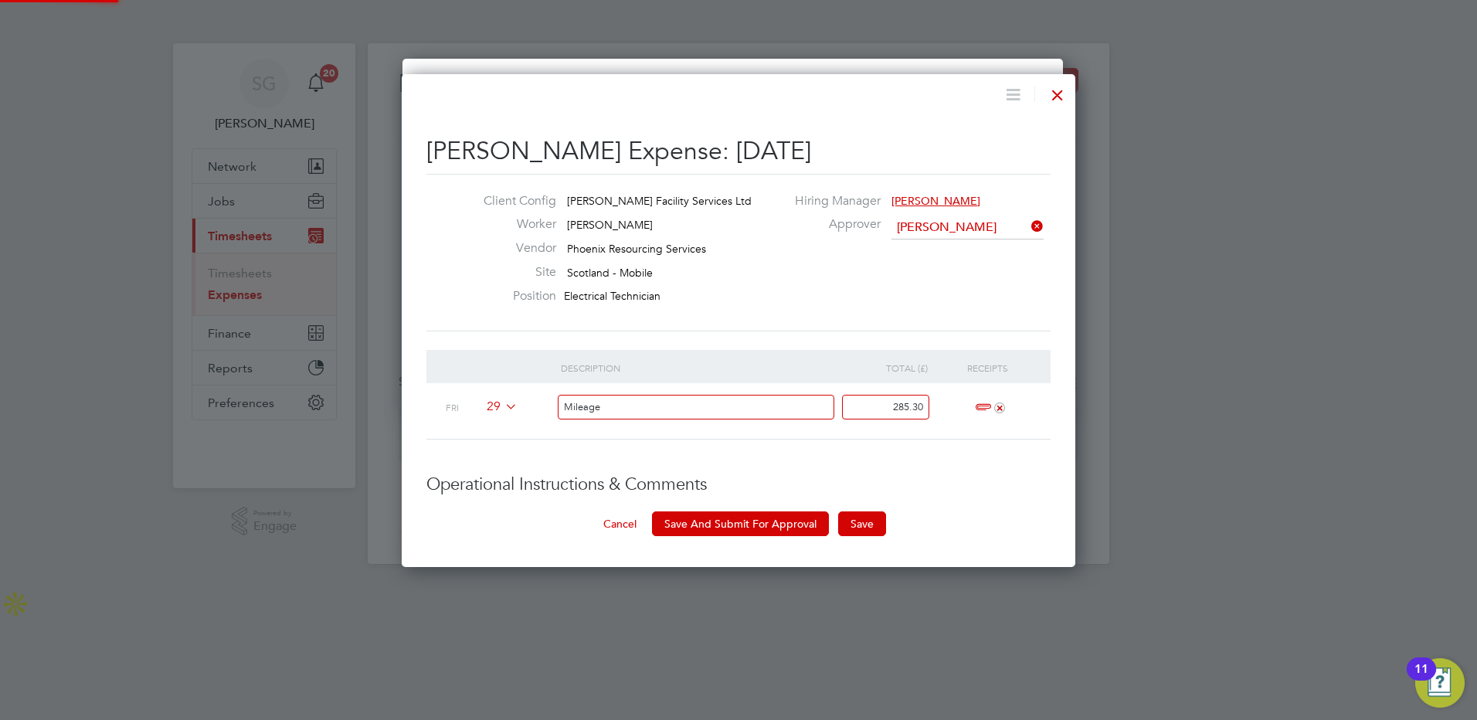
scroll to position [8, 8]
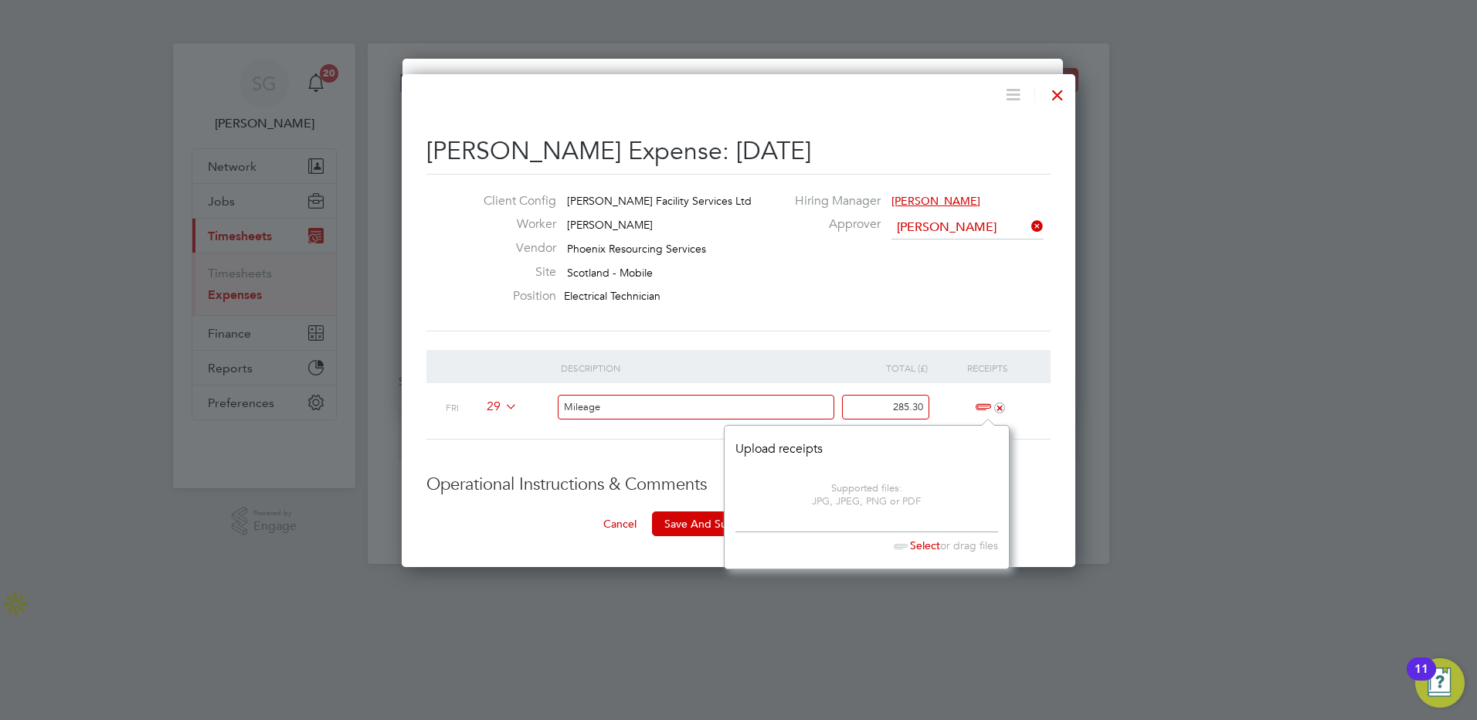
click at [922, 542] on span "Select" at bounding box center [913, 546] width 53 height 14
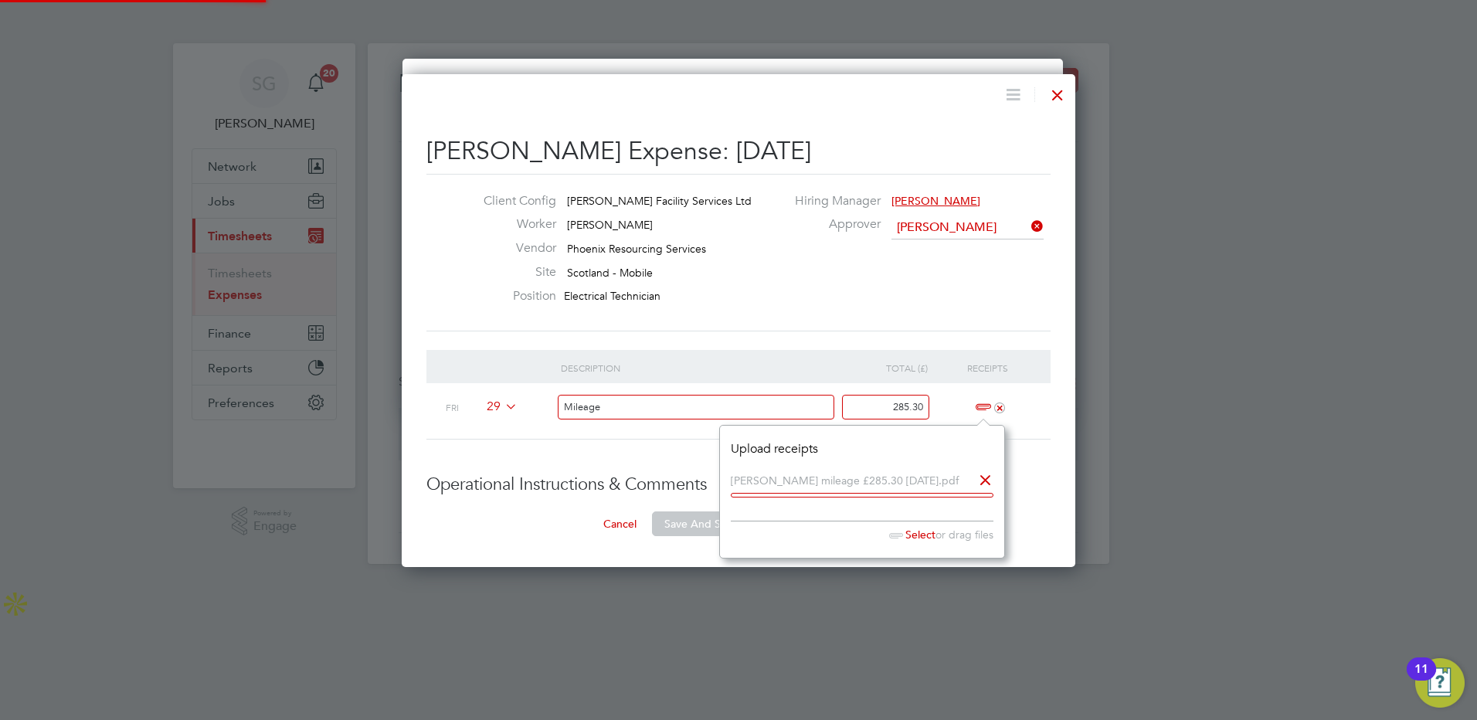
scroll to position [9, 9]
click at [675, 524] on button "Save And Submit For Approval" at bounding box center [740, 524] width 177 height 25
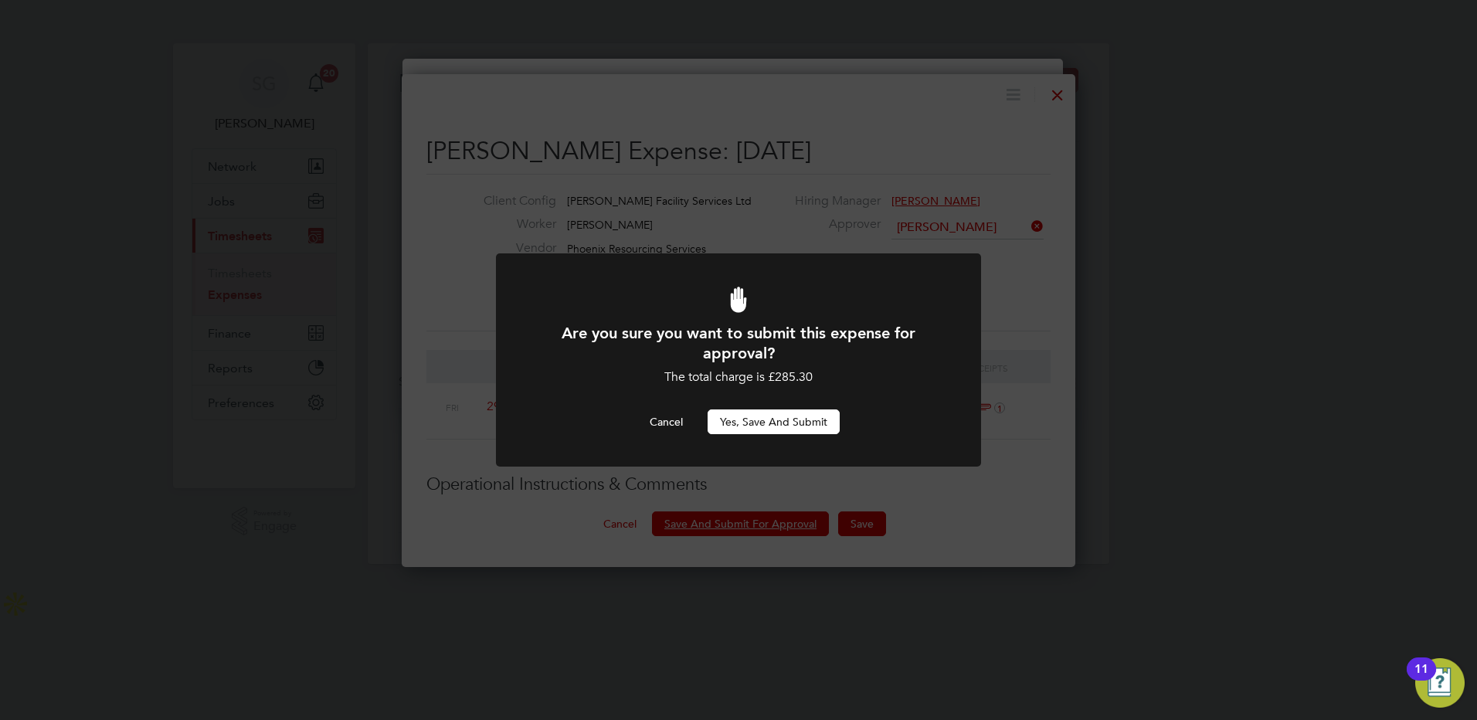
click at [764, 430] on button "Yes, Save and Submit" at bounding box center [774, 422] width 132 height 25
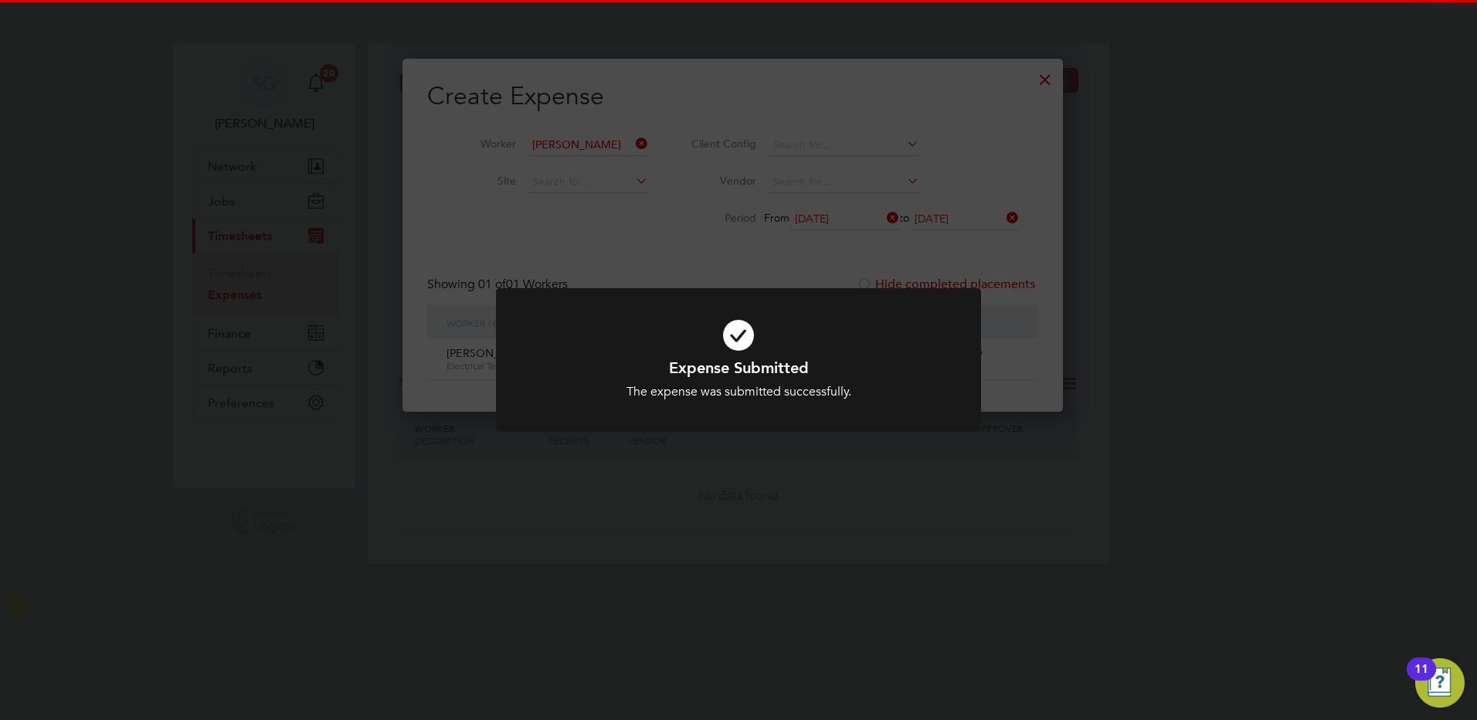
click at [1151, 547] on div "Expense Submitted The expense was submitted successfully. Cancel Okay" at bounding box center [738, 360] width 1477 height 720
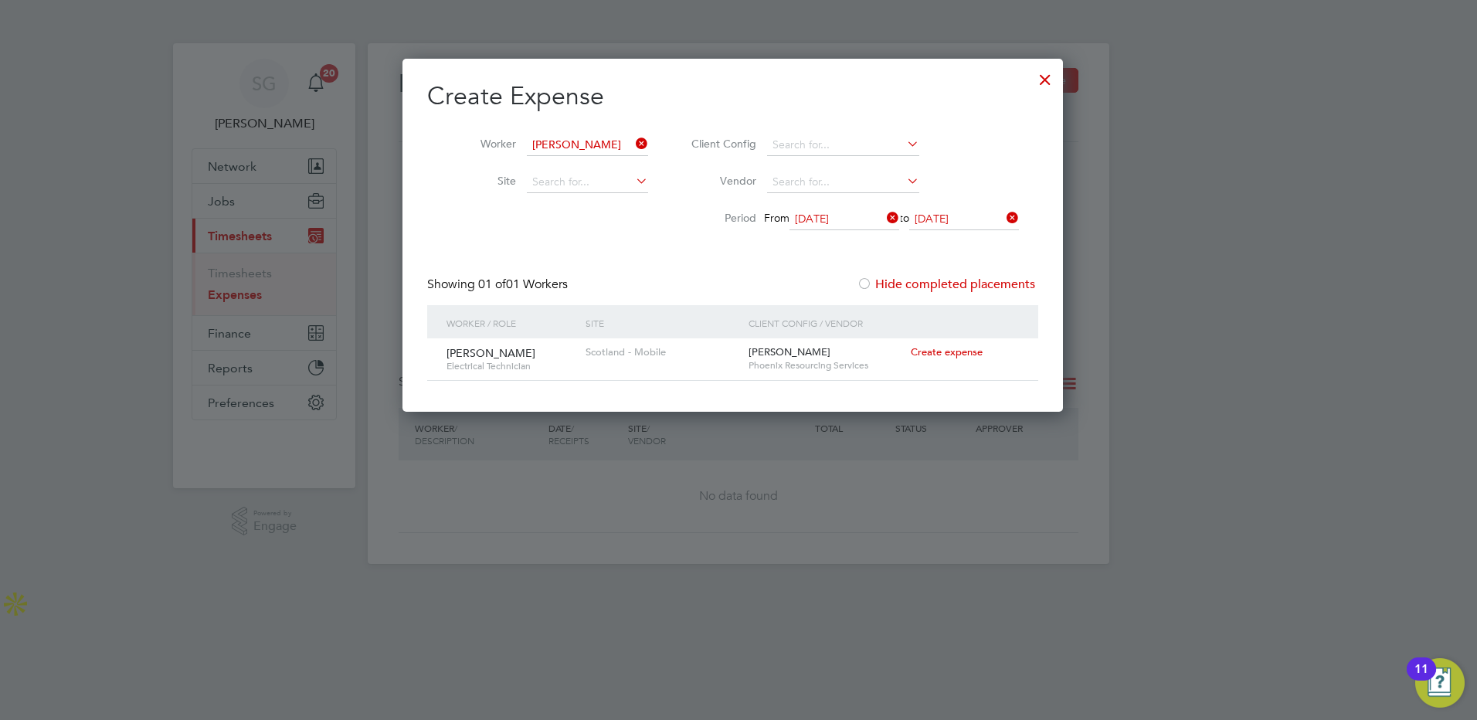
click at [1055, 73] on div at bounding box center [1046, 76] width 28 height 28
